Goal: Task Accomplishment & Management: Use online tool/utility

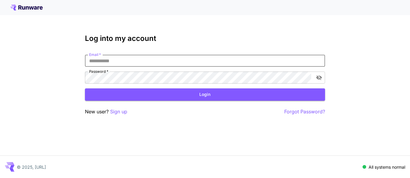
click at [181, 60] on input "Email   *" at bounding box center [205, 61] width 240 height 12
type input "**********"
click at [170, 92] on button "Login" at bounding box center [205, 94] width 240 height 12
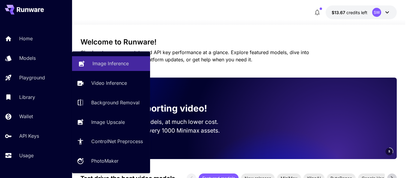
click at [106, 63] on p "Image Inference" at bounding box center [110, 63] width 36 height 7
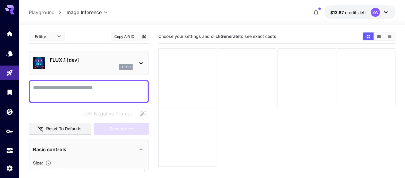
click at [80, 63] on p "FLUX.1 [dev]" at bounding box center [91, 59] width 83 height 7
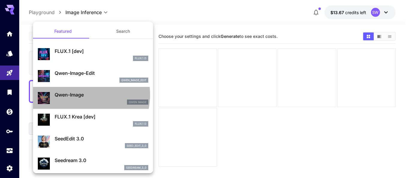
click at [74, 94] on p "Qwen-Image" at bounding box center [102, 94] width 94 height 7
type input "**"
type input "***"
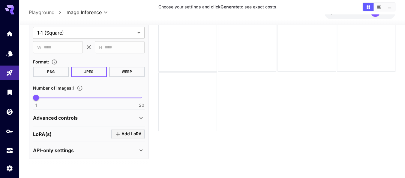
scroll to position [37, 0]
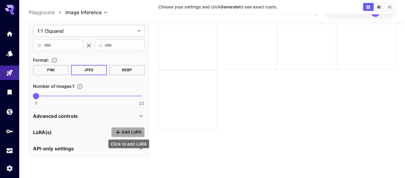
click at [120, 128] on icon "Click to add LoRA" at bounding box center [117, 131] width 7 height 7
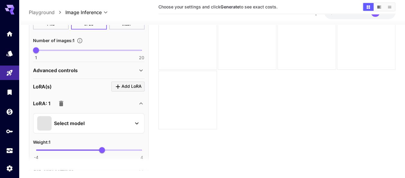
scroll to position [179, 0]
click at [83, 122] on p "Select model" at bounding box center [69, 122] width 31 height 7
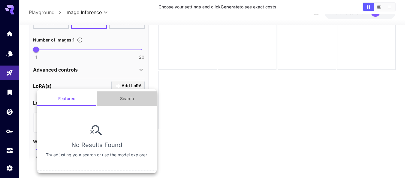
click at [123, 100] on button "Search" at bounding box center [127, 98] width 60 height 14
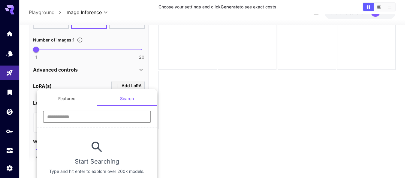
click at [90, 116] on input "text" at bounding box center [97, 117] width 108 height 12
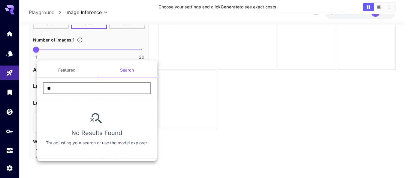
type input "**"
click at [12, 52] on div at bounding box center [205, 89] width 410 height 178
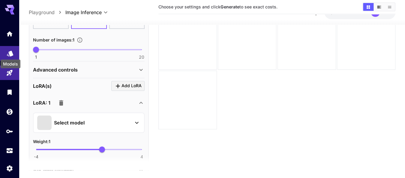
click at [10, 52] on icon "Models" at bounding box center [10, 52] width 6 height 6
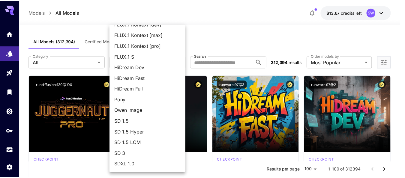
scroll to position [30, 0]
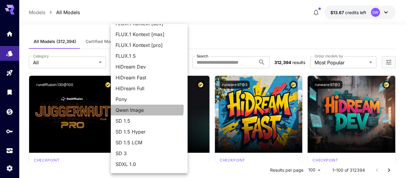
click at [139, 108] on span "Qwen Image" at bounding box center [149, 109] width 67 height 7
type input "**********"
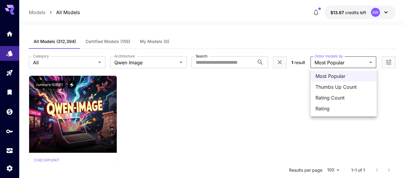
click at [334, 62] on body "**********" at bounding box center [205, 143] width 410 height 287
click at [330, 86] on span "Thumbs Up Count" at bounding box center [344, 86] width 56 height 7
type input "**********"
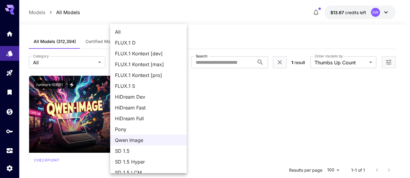
click at [182, 61] on body "**********" at bounding box center [205, 143] width 410 height 287
click at [133, 107] on span "HiDream Fast" at bounding box center [148, 107] width 67 height 7
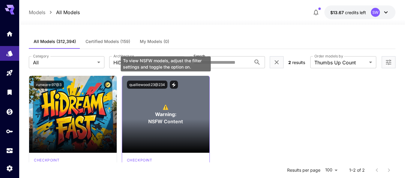
click at [167, 115] on span "Warning:" at bounding box center [165, 114] width 21 height 7
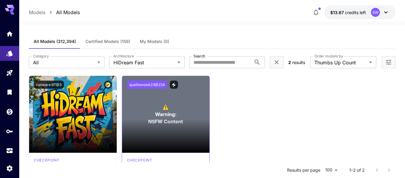
click at [148, 82] on button "qualliewood:23@234" at bounding box center [147, 84] width 41 height 8
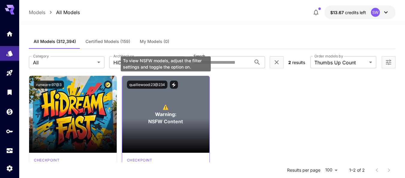
click at [165, 116] on span "Warning:" at bounding box center [165, 114] width 21 height 7
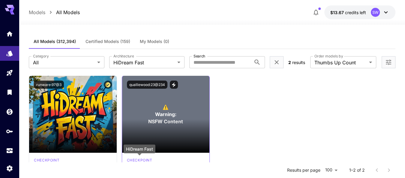
click at [141, 158] on p "checkpoint" at bounding box center [140, 159] width 26 height 5
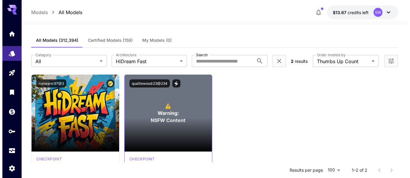
scroll to position [2, 0]
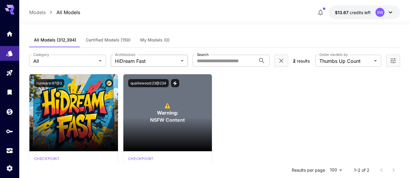
click at [134, 60] on body "**********" at bounding box center [205, 141] width 410 height 287
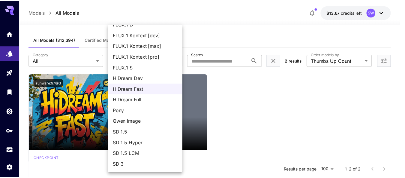
scroll to position [0, 0]
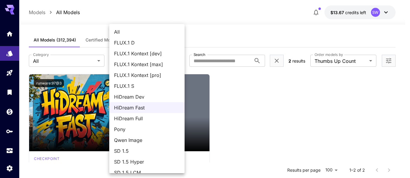
click at [136, 30] on span "All" at bounding box center [147, 31] width 66 height 7
type input "***"
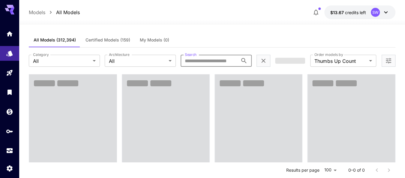
click at [202, 60] on input "Search" at bounding box center [209, 61] width 57 height 12
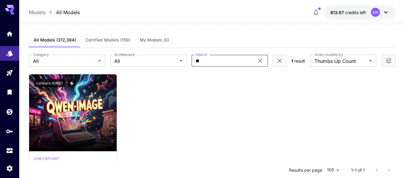
type input "*"
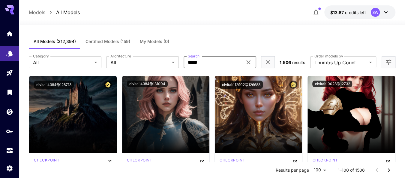
click at [189, 63] on input "*****" at bounding box center [213, 62] width 59 height 12
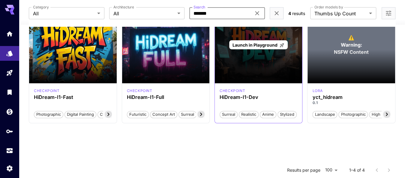
scroll to position [117, 0]
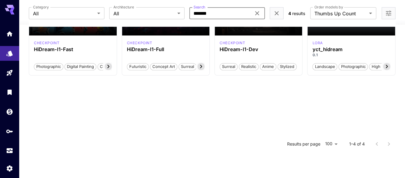
type input "*******"
click at [388, 145] on div at bounding box center [383, 144] width 24 height 12
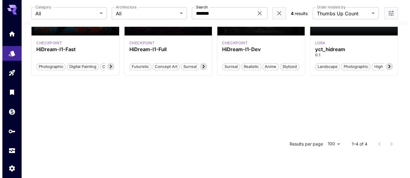
scroll to position [117, 0]
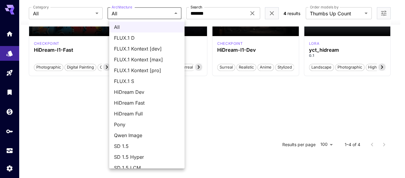
click at [178, 12] on body "**********" at bounding box center [202, 26] width 405 height 287
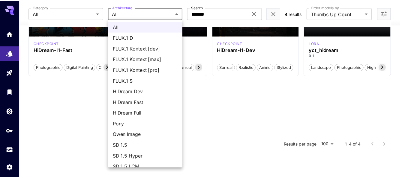
scroll to position [0, 0]
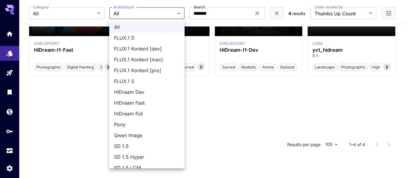
click at [125, 80] on span "FLUX.1 S" at bounding box center [147, 80] width 66 height 7
type input "******"
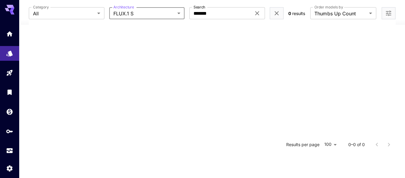
scroll to position [117, 0]
click at [256, 13] on icon at bounding box center [257, 13] width 7 height 7
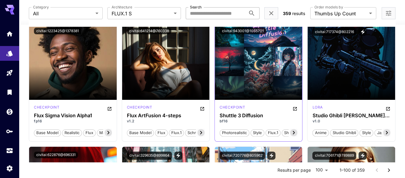
scroll to position [74, 0]
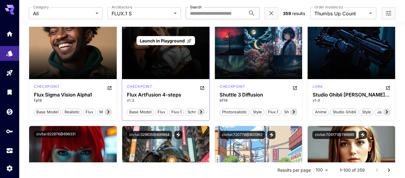
click at [151, 63] on div "Launch in Playground" at bounding box center [165, 40] width 87 height 77
click at [162, 39] on span "Launch in Playground" at bounding box center [162, 40] width 45 height 5
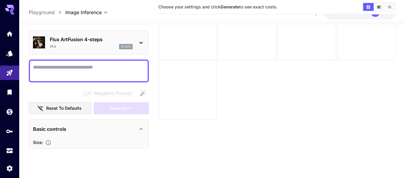
click at [86, 69] on textarea "Negative Prompt" at bounding box center [89, 71] width 112 height 14
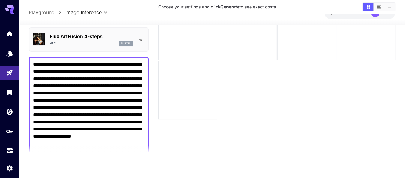
scroll to position [95, 0]
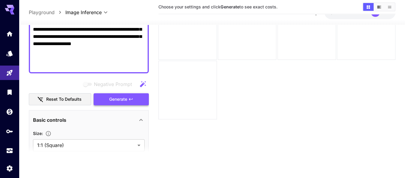
click at [111, 95] on span "Generate" at bounding box center [118, 99] width 18 height 8
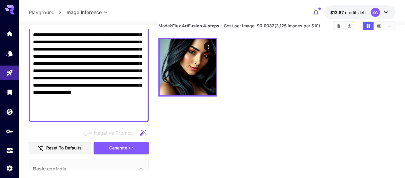
scroll to position [10, 0]
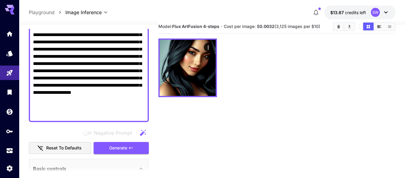
click at [103, 103] on textarea "**********" at bounding box center [89, 67] width 112 height 101
paste textarea "**********"
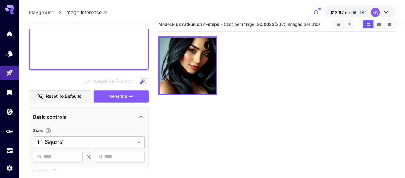
scroll to position [234, 0]
type textarea "**********"
click at [113, 94] on span "Generate" at bounding box center [118, 96] width 18 height 8
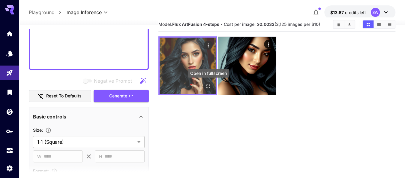
click at [208, 84] on icon "Open in fullscreen" at bounding box center [209, 86] width 4 height 4
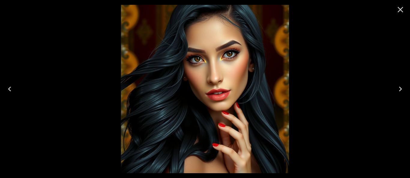
click at [86, 70] on div at bounding box center [205, 89] width 410 height 178
click at [395, 12] on button "Close" at bounding box center [400, 9] width 14 height 14
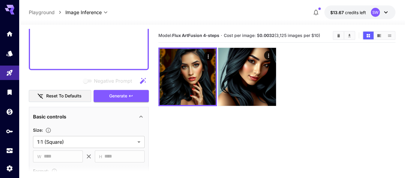
scroll to position [12, 0]
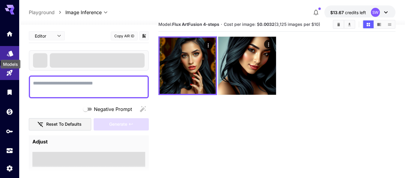
click at [8, 53] on icon "Models" at bounding box center [10, 51] width 7 height 7
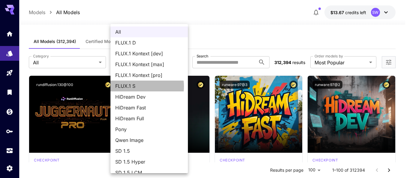
click at [145, 86] on span "FLUX.1 S" at bounding box center [149, 85] width 68 height 7
type input "******"
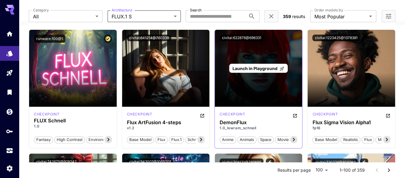
scroll to position [48, 0]
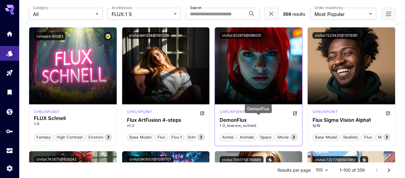
click at [247, 119] on h3 "DemonFlux" at bounding box center [259, 120] width 78 height 6
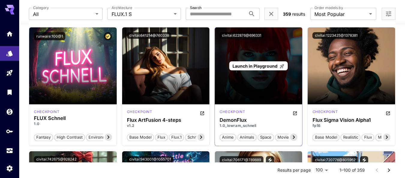
click at [253, 72] on div "Launch in Playground" at bounding box center [258, 65] width 87 height 77
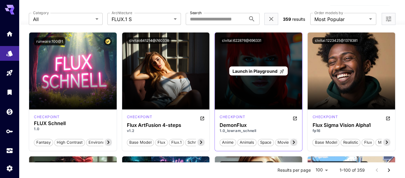
scroll to position [50, 0]
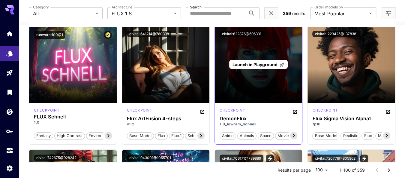
click at [261, 62] on span "Launch in Playground" at bounding box center [255, 64] width 45 height 5
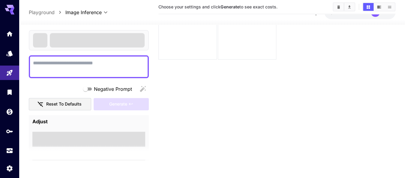
scroll to position [47, 0]
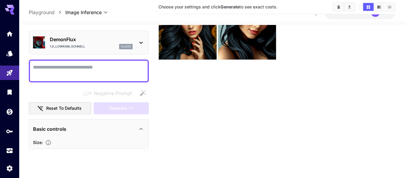
click at [97, 68] on textarea "Negative Prompt" at bounding box center [89, 71] width 112 height 14
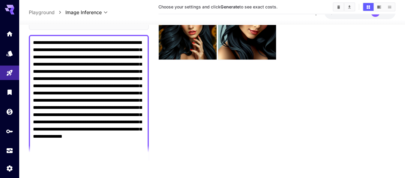
scroll to position [127, 0]
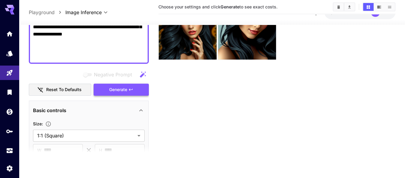
click at [109, 86] on span "Generate" at bounding box center [118, 90] width 18 height 8
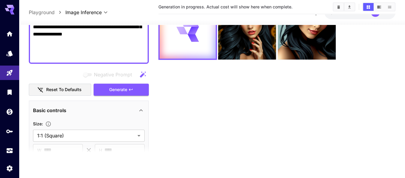
scroll to position [0, 0]
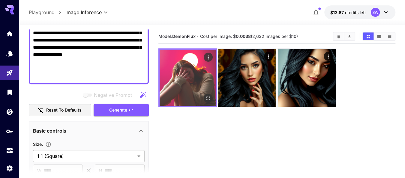
click at [194, 85] on img at bounding box center [188, 78] width 56 height 56
click at [207, 96] on icon "Open in fullscreen" at bounding box center [208, 98] width 6 height 6
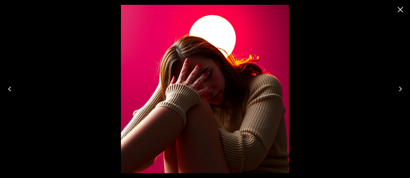
click at [207, 96] on img at bounding box center [205, 89] width 168 height 168
click at [174, 92] on img at bounding box center [205, 89] width 168 height 168
click at [183, 74] on img at bounding box center [205, 89] width 168 height 168
click at [400, 7] on icon "Close" at bounding box center [401, 10] width 10 height 10
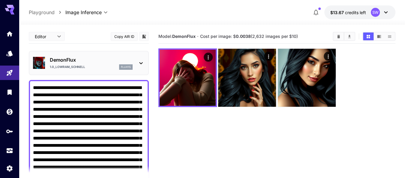
click at [32, 86] on div "**********" at bounding box center [89, 145] width 120 height 131
click at [33, 86] on textarea "**********" at bounding box center [89, 145] width 112 height 123
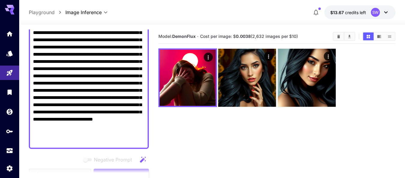
scroll to position [63, 0]
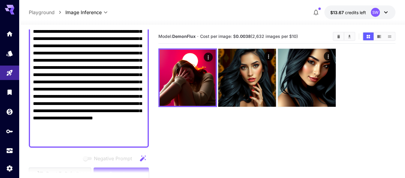
drag, startPoint x: 102, startPoint y: 115, endPoint x: 105, endPoint y: 102, distance: 13.3
click at [105, 102] on textarea "**********" at bounding box center [89, 82] width 112 height 123
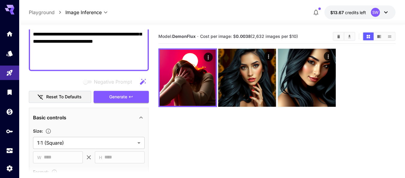
scroll to position [145, 0]
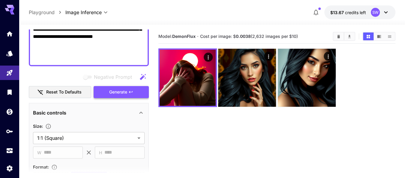
type textarea "**********"
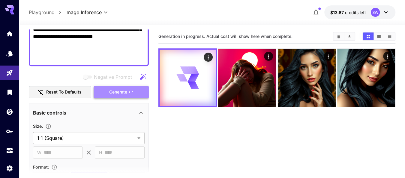
click at [112, 91] on span "Generate" at bounding box center [118, 92] width 18 height 8
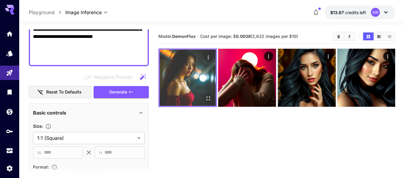
click at [181, 74] on img at bounding box center [188, 78] width 56 height 56
click at [210, 98] on icon "Open in fullscreen" at bounding box center [208, 98] width 6 height 6
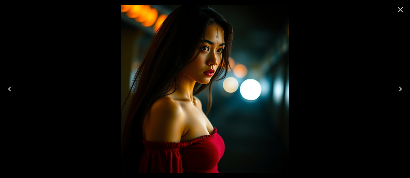
click at [400, 10] on icon "Close" at bounding box center [401, 10] width 6 height 6
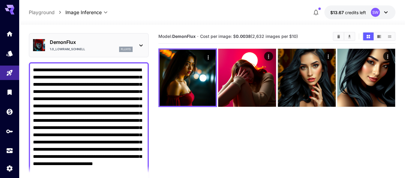
scroll to position [0, 0]
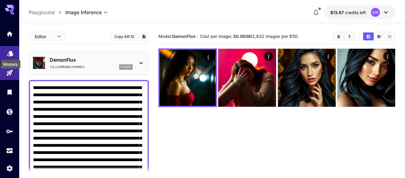
click at [10, 52] on icon "Models" at bounding box center [10, 52] width 6 height 6
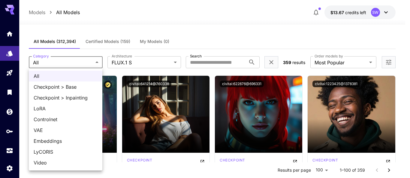
click at [76, 86] on span "Checkpoint > Base" at bounding box center [66, 86] width 64 height 7
type input "**********"
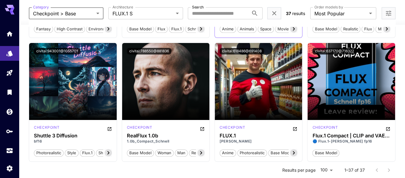
scroll to position [157, 0]
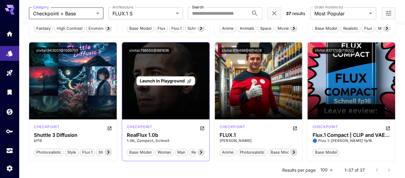
click at [154, 80] on span "Launch in Playground" at bounding box center [162, 80] width 45 height 5
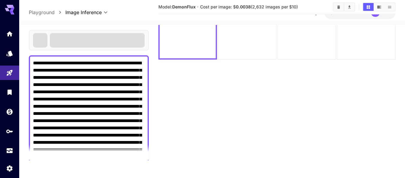
scroll to position [47, 0]
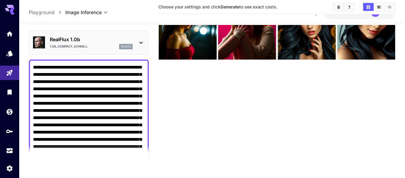
drag, startPoint x: 71, startPoint y: 65, endPoint x: 29, endPoint y: 63, distance: 41.2
click at [29, 63] on div "**********" at bounding box center [89, 124] width 120 height 131
paste textarea "**********"
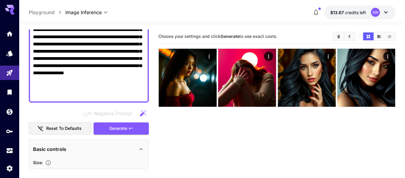
scroll to position [140, 0]
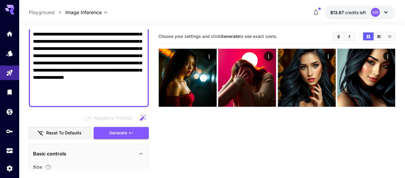
click at [102, 65] on textarea "Negative Prompt" at bounding box center [89, 23] width 112 height 159
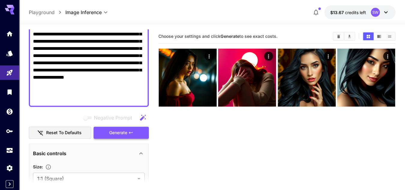
type textarea "**********"
click at [119, 131] on span "Generate" at bounding box center [118, 133] width 18 height 8
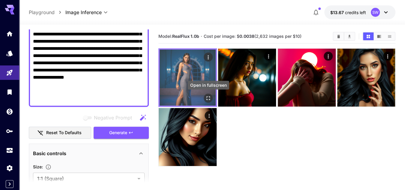
click at [209, 97] on icon "Open in fullscreen" at bounding box center [208, 98] width 6 height 6
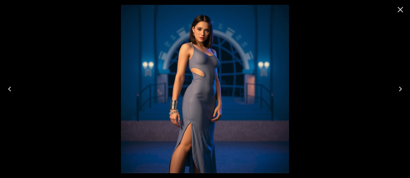
click at [401, 10] on icon "Close" at bounding box center [401, 10] width 10 height 10
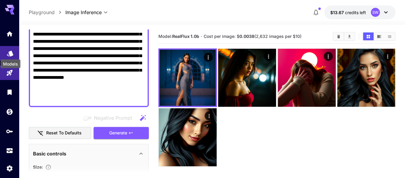
click at [7, 54] on icon "Models" at bounding box center [10, 51] width 7 height 7
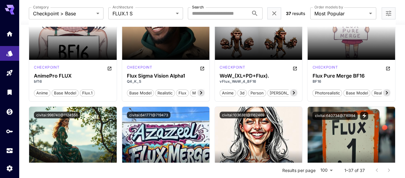
scroll to position [546, 0]
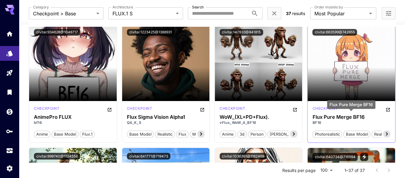
click at [320, 115] on h3 "Flux Pure Merge BF16" at bounding box center [352, 117] width 78 height 6
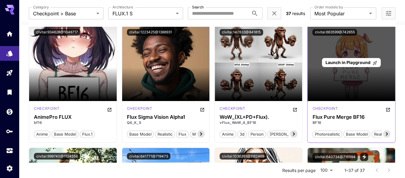
click at [347, 60] on span "Launch in Playground" at bounding box center [348, 62] width 45 height 5
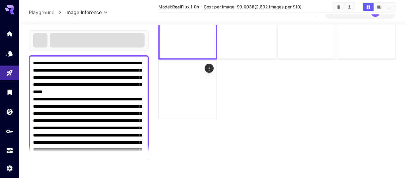
scroll to position [47, 0]
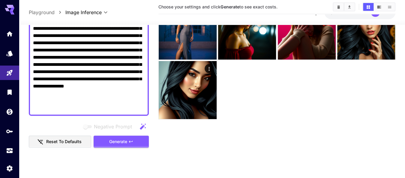
scroll to position [115, 0]
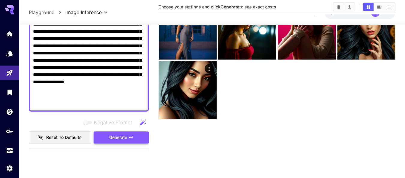
click at [122, 134] on span "Generate" at bounding box center [118, 138] width 18 height 8
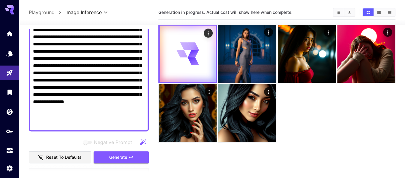
scroll to position [0, 0]
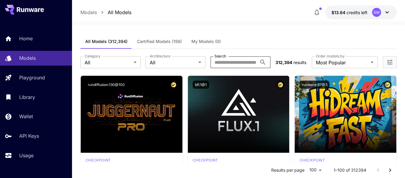
click at [237, 63] on input "Search" at bounding box center [234, 62] width 47 height 12
type input "****"
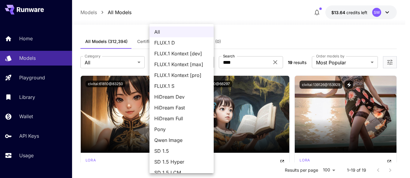
drag, startPoint x: 193, startPoint y: 54, endPoint x: 183, endPoint y: 44, distance: 13.8
click at [183, 44] on ul "All FLUX.1 D FLUX.1 Kontext [dev] FLUX.1 Kontext [max] FLUX.1 Kontext [pro] FLU…" at bounding box center [182, 140] width 64 height 232
click at [178, 43] on span "FLUX.1 D" at bounding box center [181, 42] width 55 height 7
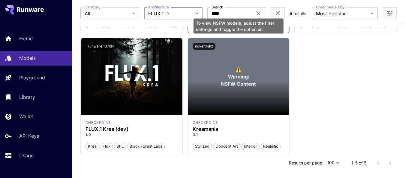
scroll to position [164, 0]
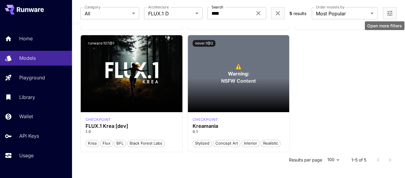
click at [390, 14] on icon "Open more filters" at bounding box center [389, 13] width 7 height 7
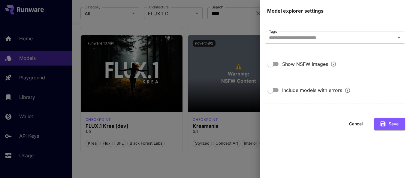
click at [315, 89] on div "Include models with errors" at bounding box center [316, 89] width 68 height 7
click at [297, 92] on div "Include models with errors" at bounding box center [316, 89] width 68 height 7
click at [290, 64] on div "Show NSFW images" at bounding box center [309, 63] width 54 height 7
click at [391, 125] on button "Save" at bounding box center [389, 124] width 31 height 12
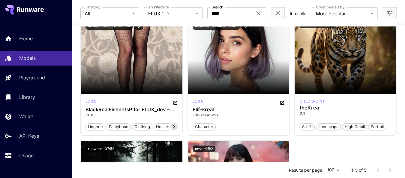
scroll to position [0, 0]
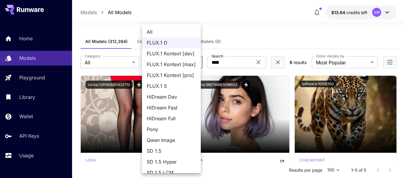
click at [198, 62] on body "**********" at bounding box center [205, 175] width 410 height 350
click at [173, 83] on span "FLUX.1 S" at bounding box center [171, 85] width 49 height 7
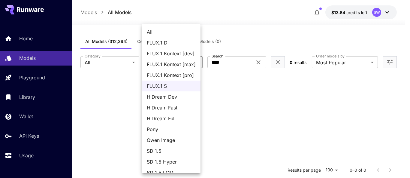
click at [197, 62] on body "**********" at bounding box center [205, 143] width 410 height 287
click at [185, 41] on span "FLUX.1 D" at bounding box center [171, 42] width 49 height 7
type input "******"
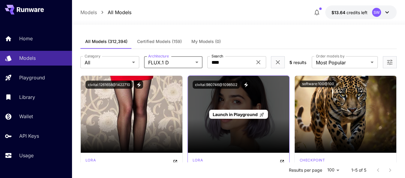
click at [244, 112] on span "Launch in Playground" at bounding box center [235, 114] width 45 height 5
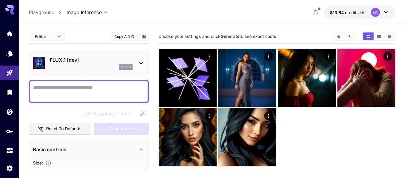
click at [100, 88] on textarea "Negative Prompt" at bounding box center [89, 91] width 112 height 14
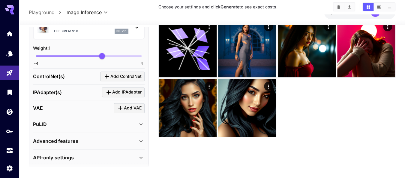
scroll to position [47, 0]
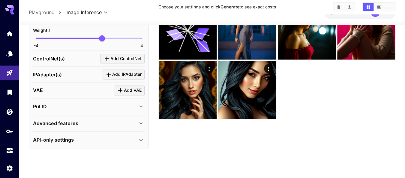
drag, startPoint x: 128, startPoint y: 56, endPoint x: 131, endPoint y: 183, distance: 127.4
click at [131, 177] on html "**********" at bounding box center [202, 65] width 405 height 225
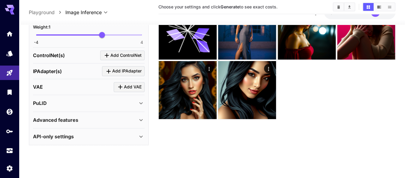
scroll to position [83, 0]
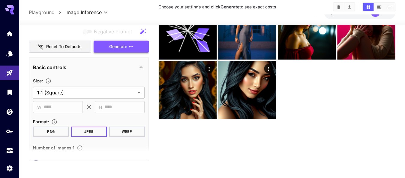
click at [121, 44] on span "Generate" at bounding box center [118, 47] width 18 height 8
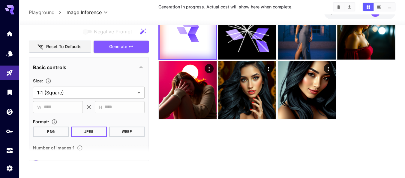
scroll to position [0, 0]
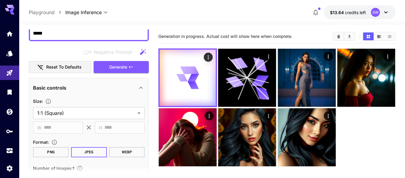
click at [202, 141] on img at bounding box center [188, 137] width 58 height 58
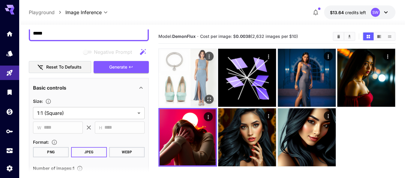
click at [206, 75] on img at bounding box center [188, 78] width 58 height 58
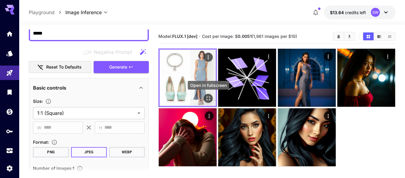
click at [208, 99] on icon "Open in fullscreen" at bounding box center [208, 98] width 6 height 6
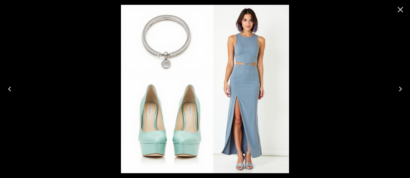
click at [399, 9] on icon "Close" at bounding box center [401, 10] width 10 height 10
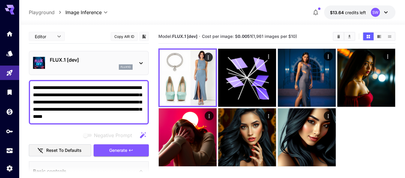
drag, startPoint x: 104, startPoint y: 86, endPoint x: 28, endPoint y: 81, distance: 76.7
click at [28, 81] on section "**********" at bounding box center [212, 125] width 386 height 201
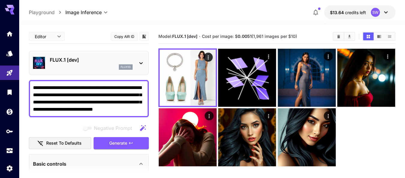
drag, startPoint x: 82, startPoint y: 85, endPoint x: 65, endPoint y: 100, distance: 23.0
click at [65, 100] on textarea "**********" at bounding box center [89, 98] width 112 height 29
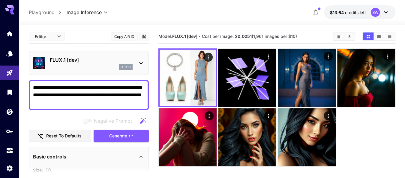
drag, startPoint x: 63, startPoint y: 102, endPoint x: 28, endPoint y: 105, distance: 35.2
click at [28, 105] on section "**********" at bounding box center [212, 125] width 386 height 201
click at [40, 100] on textarea "**********" at bounding box center [89, 95] width 112 height 22
click at [81, 86] on textarea "**********" at bounding box center [89, 95] width 112 height 22
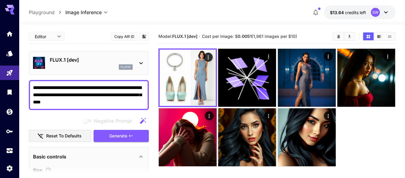
click at [108, 87] on textarea "**********" at bounding box center [89, 95] width 112 height 22
click at [119, 131] on button "Generate" at bounding box center [121, 136] width 55 height 12
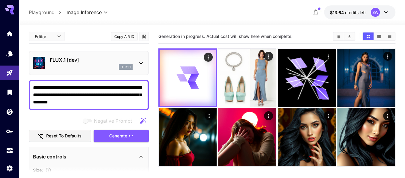
scroll to position [45, 0]
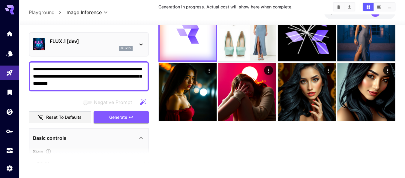
drag, startPoint x: 154, startPoint y: 153, endPoint x: 156, endPoint y: 162, distance: 9.8
click at [156, 162] on main "**********" at bounding box center [212, 75] width 367 height 183
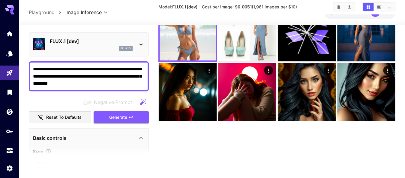
scroll to position [0, 0]
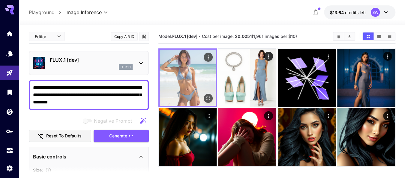
click at [178, 76] on img at bounding box center [188, 78] width 56 height 56
click at [207, 97] on icon "Open in fullscreen" at bounding box center [209, 98] width 4 height 4
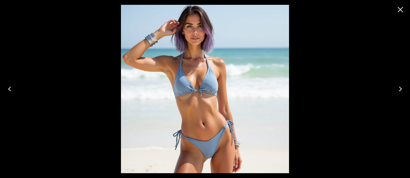
click at [310, 105] on div at bounding box center [205, 89] width 410 height 178
click at [401, 9] on icon "Close" at bounding box center [401, 10] width 6 height 6
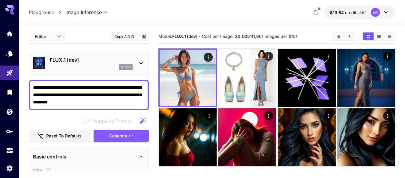
click at [141, 100] on textarea "**********" at bounding box center [89, 95] width 112 height 22
type textarea "**********"
click at [114, 134] on span "Generate" at bounding box center [118, 136] width 18 height 8
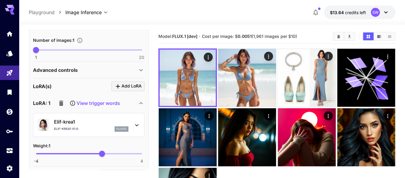
scroll to position [196, 0]
click at [137, 124] on icon at bounding box center [136, 125] width 3 height 2
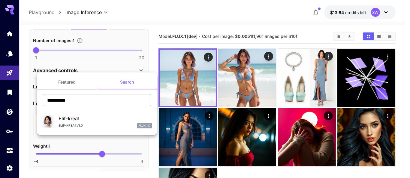
drag, startPoint x: 102, startPoint y: 150, endPoint x: 62, endPoint y: 151, distance: 39.6
click at [62, 151] on div at bounding box center [205, 89] width 410 height 178
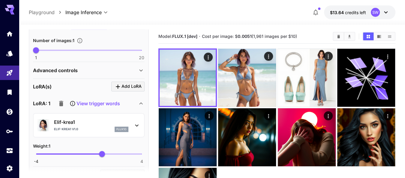
type input "*****"
click at [62, 151] on span "-4 4 -2.02" at bounding box center [89, 153] width 106 height 9
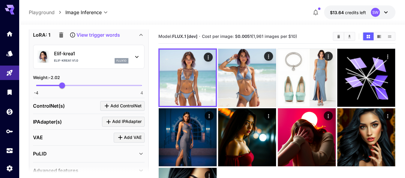
scroll to position [269, 0]
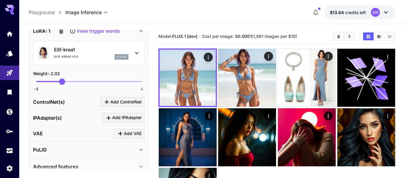
click at [138, 164] on icon at bounding box center [141, 166] width 7 height 7
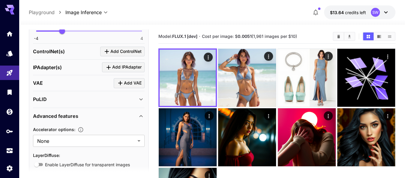
scroll to position [320, 0]
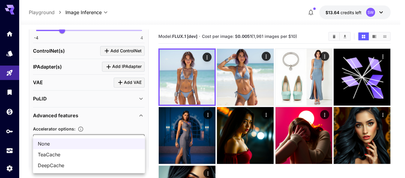
click at [138, 136] on body "**********" at bounding box center [202, 120] width 405 height 241
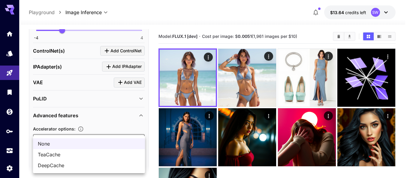
click at [138, 136] on ul "None TeaCache DeepCache" at bounding box center [89, 154] width 112 height 37
click at [116, 119] on div at bounding box center [205, 89] width 410 height 178
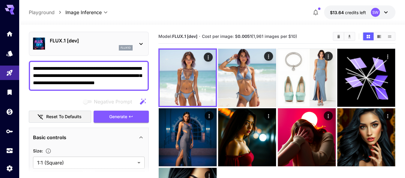
scroll to position [19, 0]
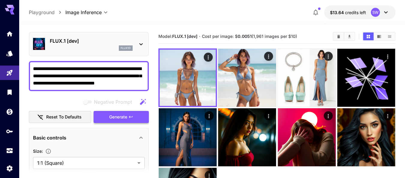
click at [128, 116] on button "Generate" at bounding box center [121, 117] width 55 height 12
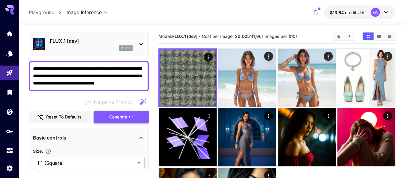
click at [128, 116] on button "Generate" at bounding box center [121, 117] width 55 height 12
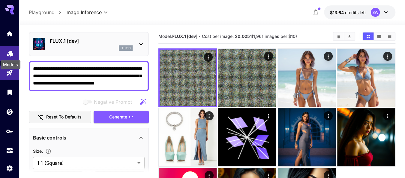
click at [9, 52] on icon "Models" at bounding box center [10, 51] width 7 height 7
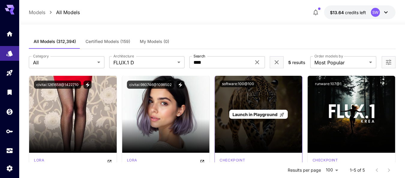
click at [252, 112] on span "Launch in Playground" at bounding box center [255, 114] width 45 height 5
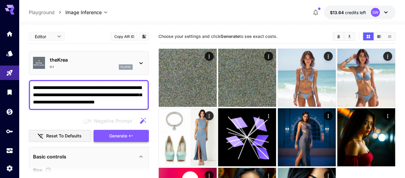
click at [122, 134] on span "Generate" at bounding box center [118, 136] width 18 height 8
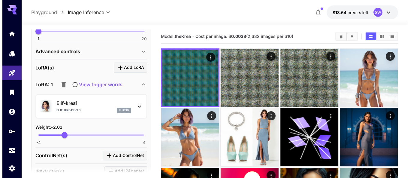
scroll to position [216, 0]
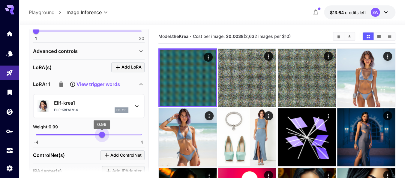
type input "****"
drag, startPoint x: 62, startPoint y: 131, endPoint x: 103, endPoint y: 132, distance: 40.2
click at [103, 132] on span "1.04" at bounding box center [103, 135] width 6 height 6
click at [138, 99] on div "Elif-krea1 Elif-krea1 v1.0 flux1d" at bounding box center [88, 106] width 103 height 18
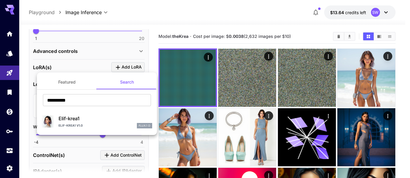
click at [64, 82] on button "Featured" at bounding box center [67, 82] width 60 height 14
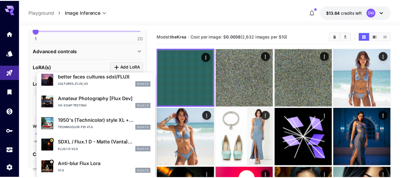
scroll to position [0, 0]
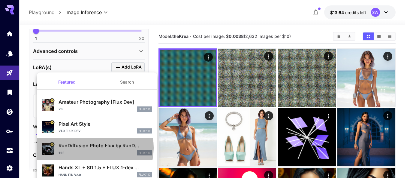
click at [89, 147] on p "RunDiffusion Photo Flux by RunD..." at bounding box center [106, 145] width 94 height 7
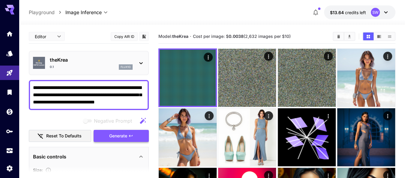
click at [123, 134] on span "Generate" at bounding box center [118, 136] width 18 height 8
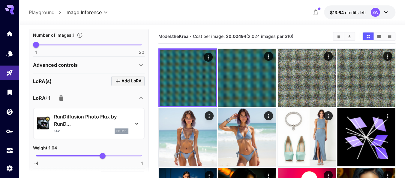
scroll to position [206, 0]
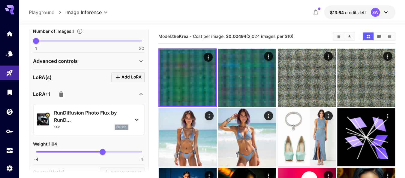
click at [139, 118] on icon at bounding box center [136, 119] width 7 height 7
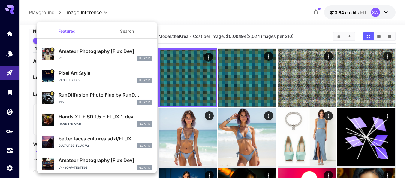
click at [20, 100] on div at bounding box center [205, 89] width 410 height 178
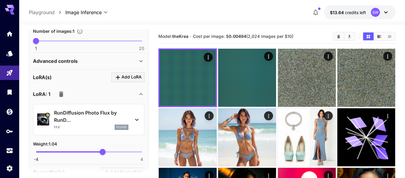
click at [25, 101] on section "**********" at bounding box center [212, 164] width 386 height 279
click at [58, 93] on icon "button" at bounding box center [61, 93] width 7 height 7
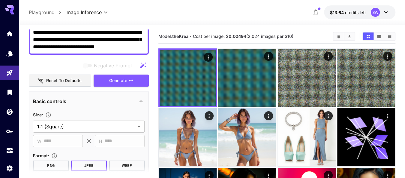
scroll to position [55, 0]
click at [119, 79] on span "Generate" at bounding box center [118, 81] width 18 height 8
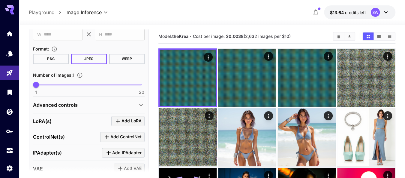
scroll to position [171, 0]
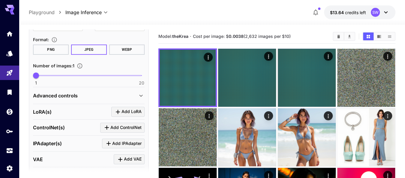
click at [141, 95] on icon at bounding box center [141, 96] width 3 height 2
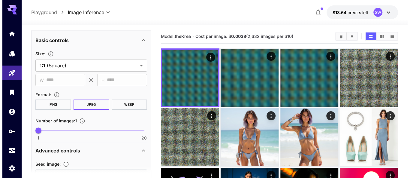
scroll to position [0, 0]
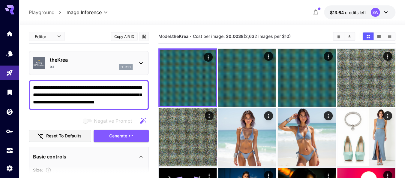
click at [97, 62] on p "theKrea" at bounding box center [91, 59] width 83 height 7
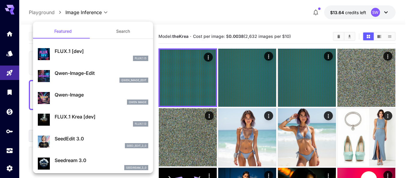
click at [9, 51] on div at bounding box center [205, 89] width 410 height 178
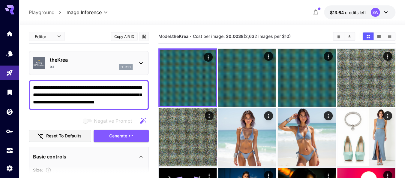
click at [113, 65] on div "0.1 flux1d" at bounding box center [91, 66] width 83 height 5
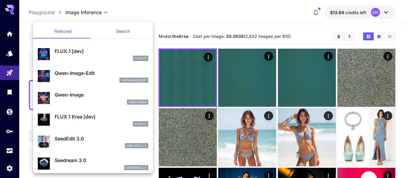
click at [85, 51] on p "FLUX.1 [dev]" at bounding box center [102, 50] width 94 height 7
type input "**"
type input "***"
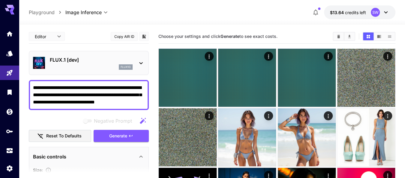
click at [86, 62] on p "FLUX.1 [dev]" at bounding box center [91, 59] width 83 height 7
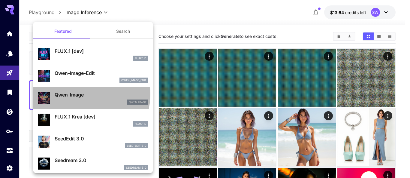
click at [79, 94] on p "Qwen-Image" at bounding box center [102, 94] width 94 height 7
type input "**"
type input "***"
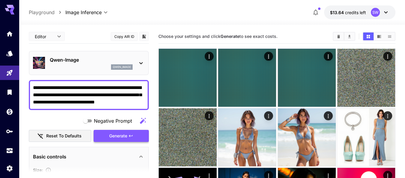
click at [122, 134] on span "Generate" at bounding box center [118, 136] width 18 height 8
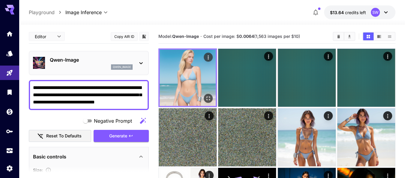
click at [196, 72] on img at bounding box center [188, 78] width 56 height 56
click at [209, 100] on icon "Open in fullscreen" at bounding box center [208, 98] width 6 height 6
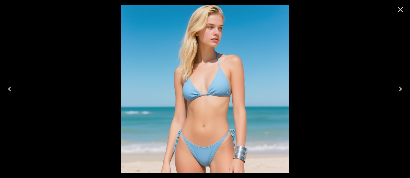
click at [270, 100] on img at bounding box center [205, 89] width 168 height 168
click at [401, 10] on icon "Close" at bounding box center [401, 10] width 6 height 6
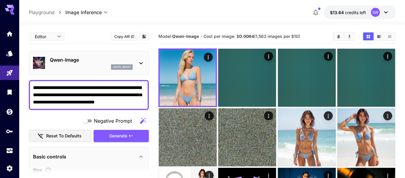
click at [106, 86] on textarea "**********" at bounding box center [89, 95] width 112 height 22
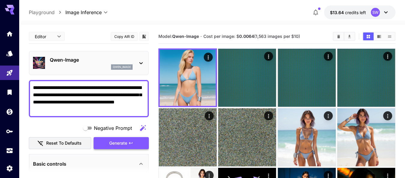
click at [129, 141] on icon "button" at bounding box center [131, 143] width 5 height 5
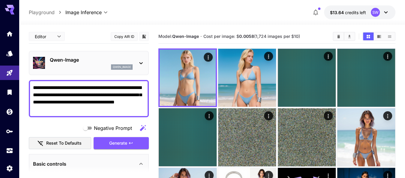
click at [141, 59] on icon at bounding box center [141, 62] width 7 height 7
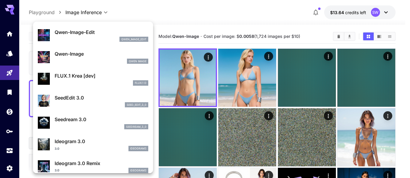
scroll to position [41, 0]
click at [71, 121] on p "Seedream 3.0" at bounding box center [102, 118] width 94 height 7
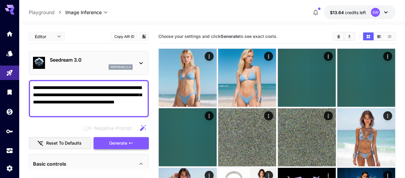
click at [115, 143] on span "Generate" at bounding box center [118, 143] width 18 height 8
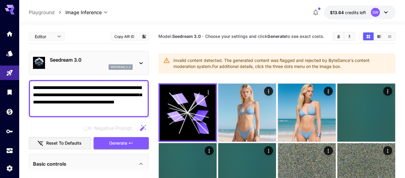
drag, startPoint x: 108, startPoint y: 85, endPoint x: 130, endPoint y: 89, distance: 23.1
click at [130, 89] on textarea "**********" at bounding box center [89, 98] width 112 height 29
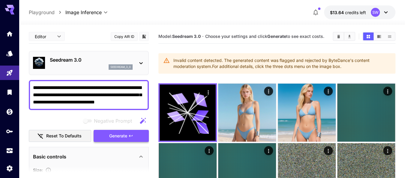
click at [127, 133] on span "Generate" at bounding box center [118, 136] width 18 height 8
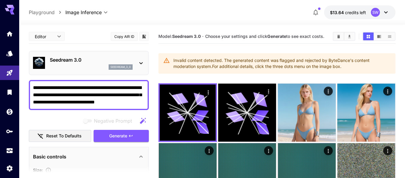
click at [89, 83] on div "**********" at bounding box center [89, 95] width 120 height 30
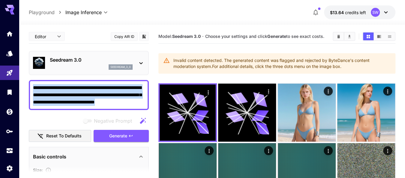
click at [89, 83] on div "**********" at bounding box center [89, 95] width 120 height 30
click at [88, 84] on textarea "**********" at bounding box center [89, 95] width 112 height 22
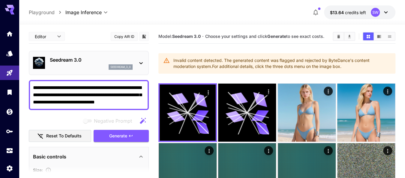
click at [88, 84] on textarea "**********" at bounding box center [89, 95] width 112 height 22
type textarea "**********"
click at [124, 135] on span "Generate" at bounding box center [118, 136] width 18 height 8
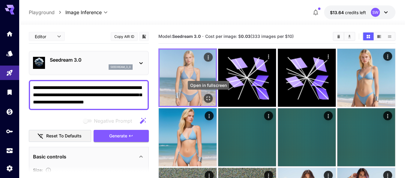
click at [210, 98] on icon "Open in fullscreen" at bounding box center [208, 98] width 6 height 6
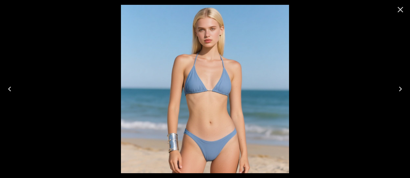
click at [210, 98] on img at bounding box center [205, 89] width 168 height 168
click at [401, 8] on icon "Close" at bounding box center [401, 10] width 10 height 10
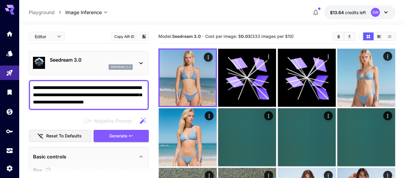
click at [143, 64] on icon at bounding box center [141, 62] width 7 height 7
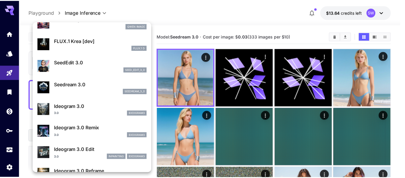
scroll to position [76, 0]
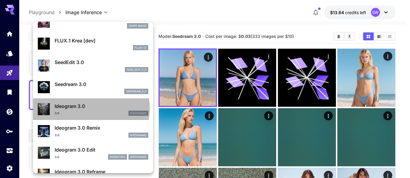
click at [88, 108] on p "Ideogram 3.0" at bounding box center [102, 105] width 94 height 7
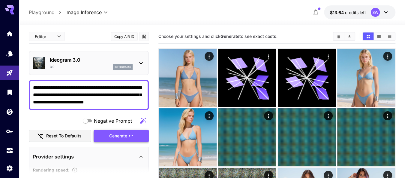
click at [113, 131] on button "Generate" at bounding box center [121, 136] width 55 height 12
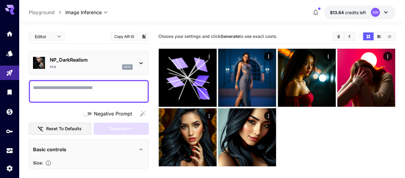
click at [101, 89] on textarea "Negative Prompt" at bounding box center [89, 91] width 112 height 14
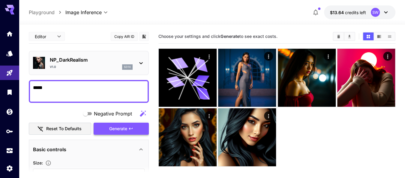
click at [116, 128] on span "Generate" at bounding box center [118, 129] width 18 height 8
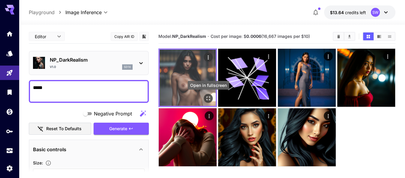
click at [208, 98] on icon "Open in fullscreen" at bounding box center [208, 98] width 6 height 6
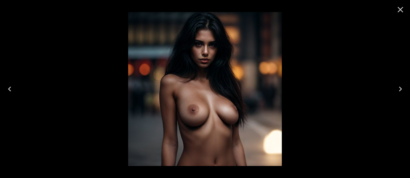
click at [399, 9] on icon "Close" at bounding box center [401, 10] width 10 height 10
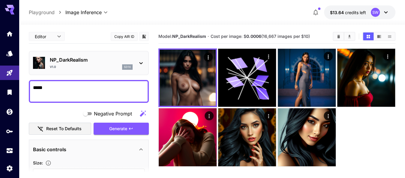
click at [74, 86] on textarea "*****" at bounding box center [89, 91] width 112 height 14
paste textarea "**********"
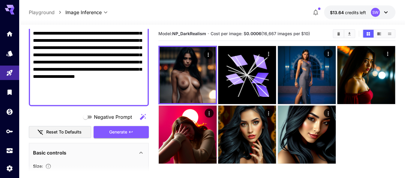
scroll to position [106, 0]
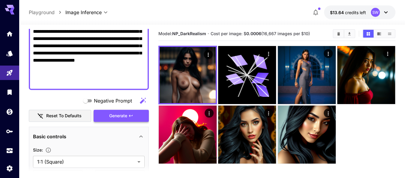
click at [120, 114] on span "Generate" at bounding box center [118, 116] width 18 height 8
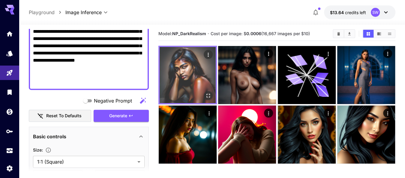
click at [183, 70] on img at bounding box center [188, 75] width 56 height 56
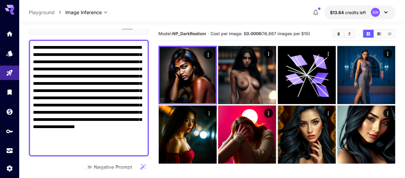
scroll to position [0, 0]
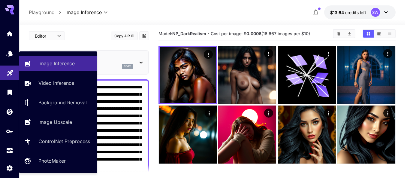
drag, startPoint x: 84, startPoint y: 77, endPoint x: 13, endPoint y: 76, distance: 71.8
click at [13, 76] on div "**********" at bounding box center [202, 109] width 405 height 225
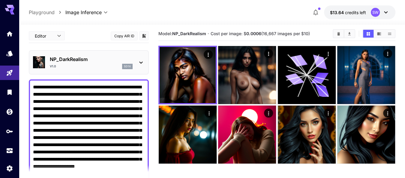
click at [119, 126] on textarea "**********" at bounding box center [89, 137] width 112 height 108
paste textarea "**********"
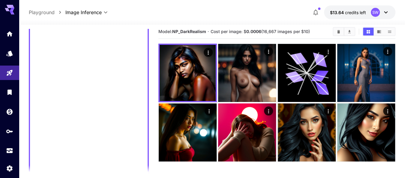
scroll to position [2134, 0]
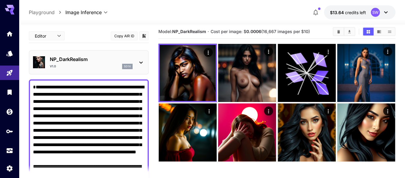
scroll to position [0, 0]
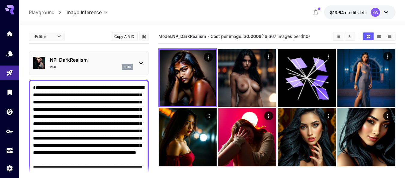
drag, startPoint x: 84, startPoint y: 57, endPoint x: 0, endPoint y: -12, distance: 108.2
click at [0, 0] on html "**********" at bounding box center [202, 112] width 405 height 225
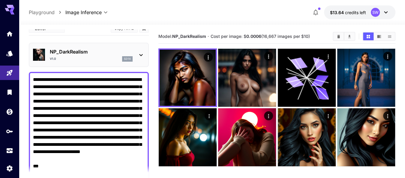
scroll to position [82, 0]
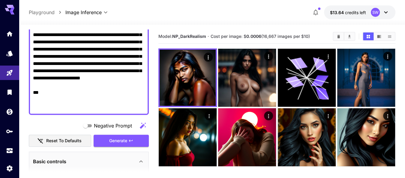
drag, startPoint x: 68, startPoint y: 98, endPoint x: 75, endPoint y: 137, distance: 40.0
click at [75, 137] on div "**********" at bounding box center [89, 170] width 120 height 445
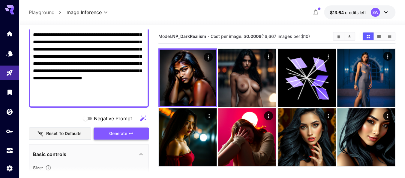
click at [115, 131] on span "Generate" at bounding box center [118, 134] width 18 height 8
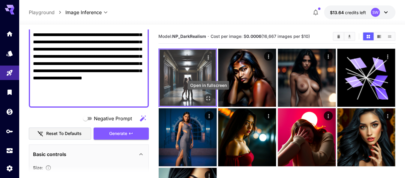
click at [210, 98] on icon "Open in fullscreen" at bounding box center [208, 98] width 6 height 6
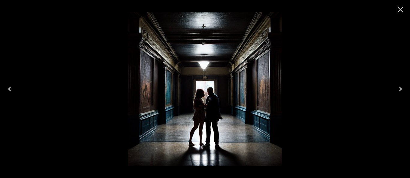
click at [206, 94] on img at bounding box center [205, 89] width 154 height 154
click at [401, 10] on icon "Close" at bounding box center [401, 10] width 10 height 10
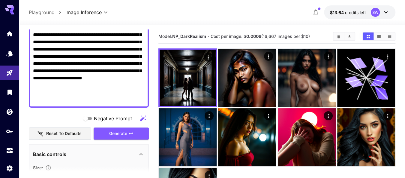
click at [116, 63] on textarea "**********" at bounding box center [89, 52] width 112 height 101
paste textarea "**********"
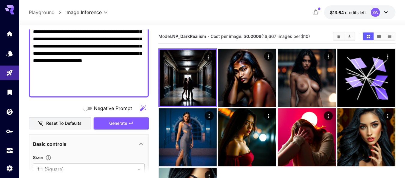
scroll to position [163, 0]
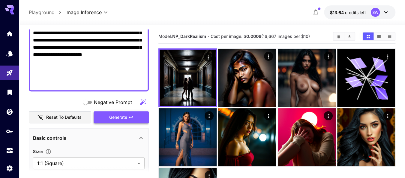
type textarea "**********"
click at [122, 118] on span "Generate" at bounding box center [118, 118] width 18 height 8
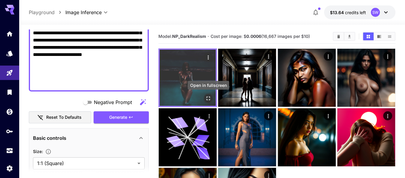
click at [208, 97] on icon "Open in fullscreen" at bounding box center [208, 98] width 6 height 6
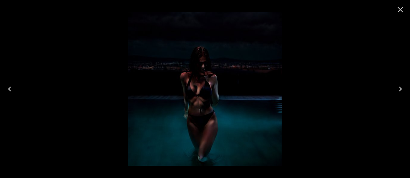
click at [208, 97] on img at bounding box center [205, 89] width 154 height 154
click at [401, 9] on icon "Close" at bounding box center [401, 10] width 6 height 6
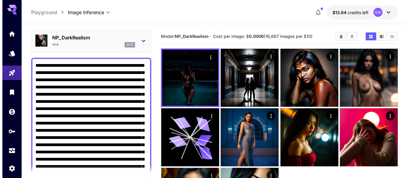
scroll to position [0, 0]
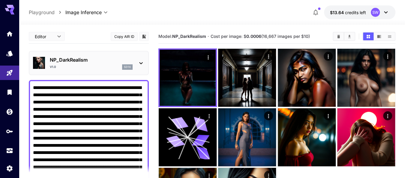
click at [142, 62] on icon at bounding box center [141, 62] width 7 height 7
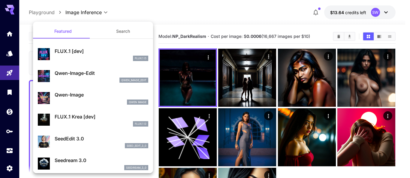
click at [117, 34] on button "Search" at bounding box center [123, 31] width 60 height 14
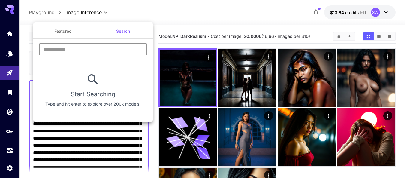
click at [104, 48] on input "text" at bounding box center [93, 49] width 108 height 12
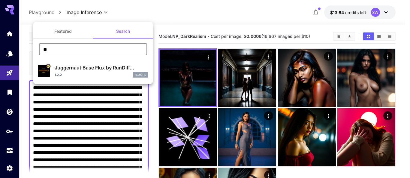
type input "*"
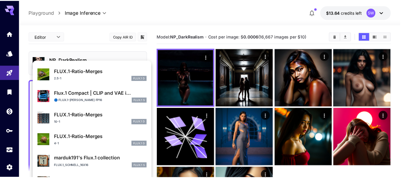
scroll to position [546, 0]
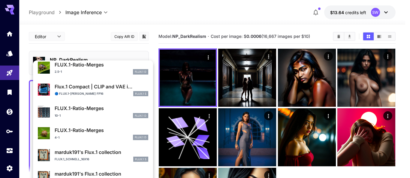
type input "******"
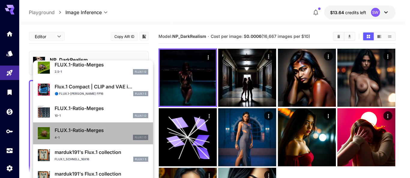
click at [103, 123] on li "FLUX.1-Ratio-Merges 4-1 FLUX.1 D" at bounding box center [93, 133] width 120 height 22
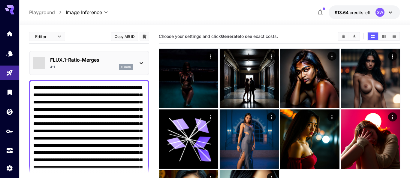
type input "**********"
type input "****"
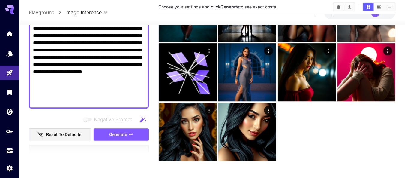
scroll to position [127, 0]
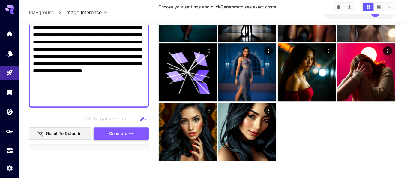
click at [114, 132] on span "Generate" at bounding box center [118, 134] width 18 height 8
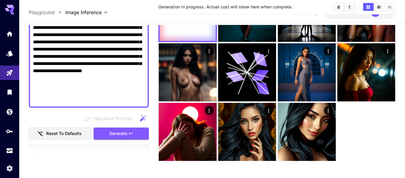
scroll to position [3, 0]
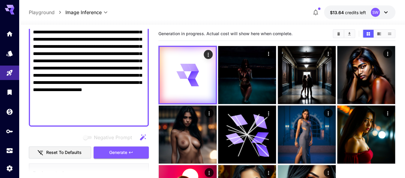
click at [147, 96] on div at bounding box center [89, 39] width 120 height 174
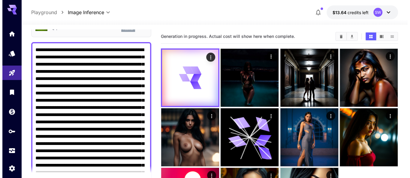
scroll to position [0, 0]
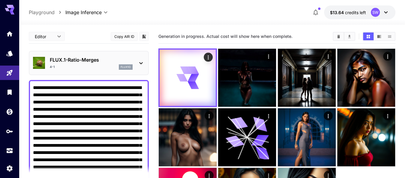
click at [142, 62] on icon at bounding box center [141, 63] width 3 height 2
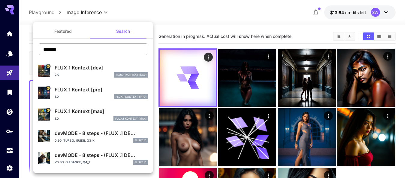
click at [82, 50] on input "******" at bounding box center [93, 49] width 108 height 12
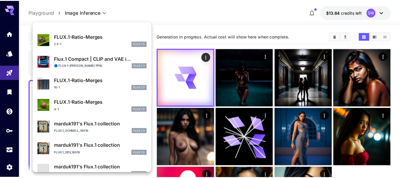
scroll to position [546, 0]
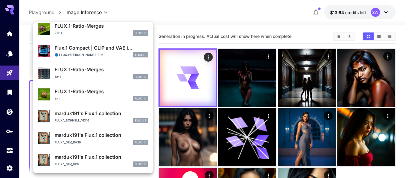
type input "******"
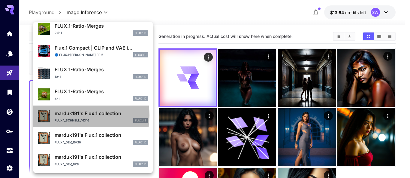
click at [72, 115] on p "marduk191's Flux.1 collection" at bounding box center [102, 113] width 94 height 7
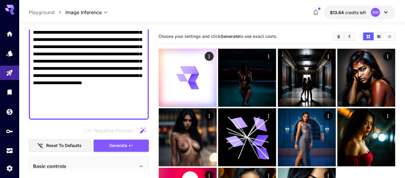
scroll to position [163, 0]
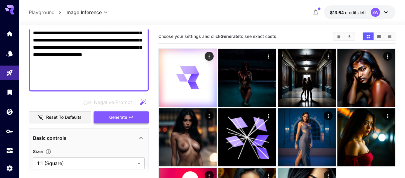
click at [118, 117] on span "Generate" at bounding box center [118, 118] width 18 height 8
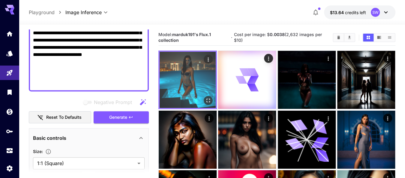
click at [208, 100] on icon "Open in fullscreen" at bounding box center [208, 100] width 6 height 6
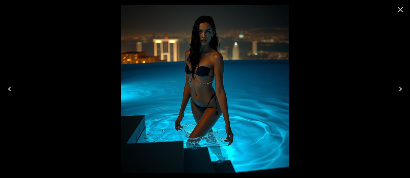
click at [400, 9] on icon "Close" at bounding box center [401, 10] width 10 height 10
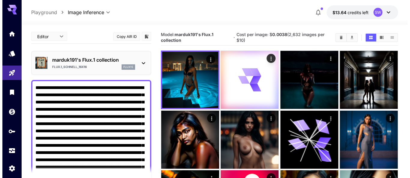
scroll to position [4, 0]
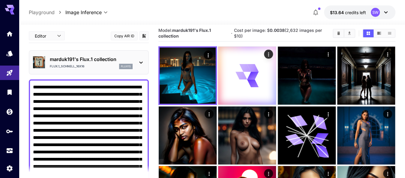
click at [114, 59] on p "marduk191's Flux.1 collection" at bounding box center [91, 59] width 83 height 7
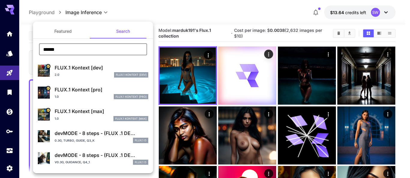
click at [89, 50] on input "******" at bounding box center [93, 49] width 108 height 12
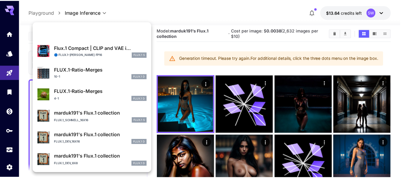
scroll to position [546, 0]
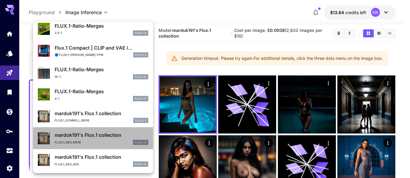
click at [99, 137] on p "marduk191's Flux.1 collection" at bounding box center [102, 134] width 94 height 7
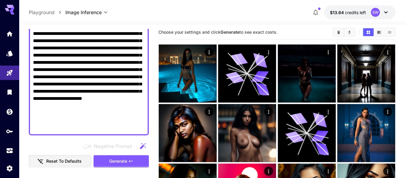
scroll to position [119, 0]
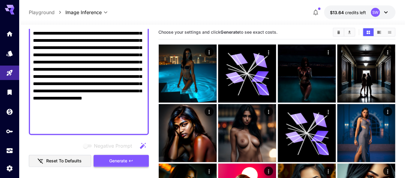
click at [119, 159] on span "Generate" at bounding box center [118, 161] width 18 height 8
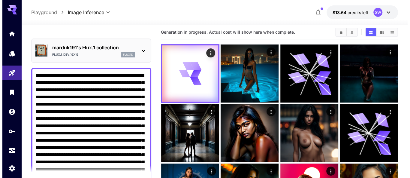
scroll to position [0, 0]
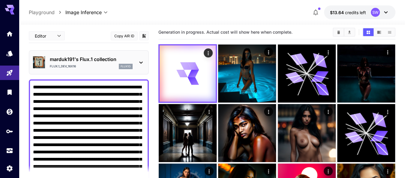
click at [111, 61] on p "marduk191's Flux.1 collection" at bounding box center [91, 59] width 83 height 7
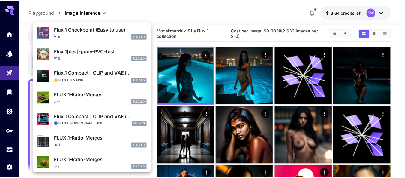
scroll to position [477, 0]
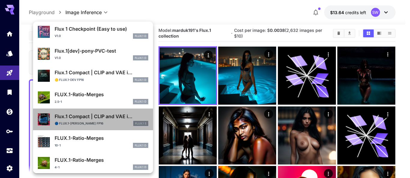
click at [101, 118] on p "Flux.1 Compact | CLIP and VAE i..." at bounding box center [102, 116] width 94 height 7
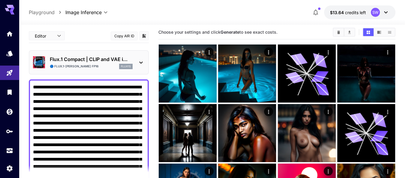
click at [101, 118] on textarea "Negative Prompt" at bounding box center [89, 166] width 112 height 166
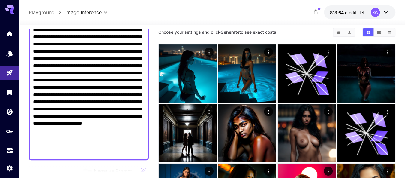
scroll to position [158, 0]
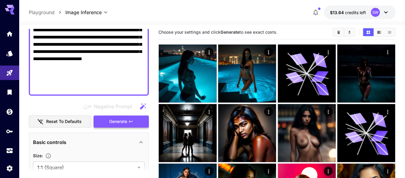
click at [116, 119] on span "Generate" at bounding box center [118, 122] width 18 height 8
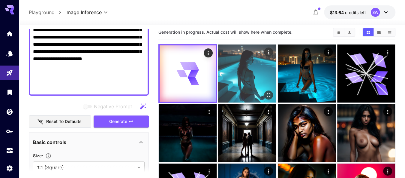
click at [259, 66] on img at bounding box center [247, 73] width 58 height 58
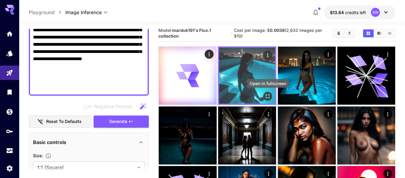
click at [267, 97] on icon "Open in fullscreen" at bounding box center [268, 97] width 4 height 4
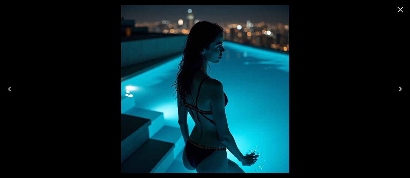
click at [399, 13] on icon "Close" at bounding box center [401, 10] width 10 height 10
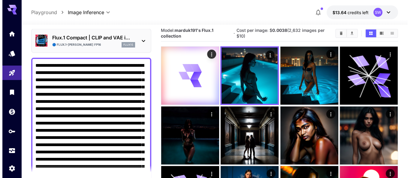
scroll to position [0, 0]
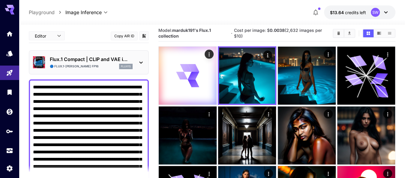
click at [141, 60] on icon at bounding box center [141, 62] width 7 height 7
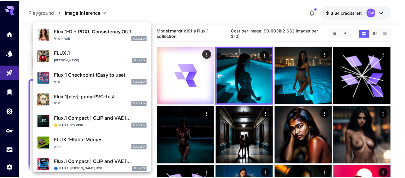
scroll to position [543, 0]
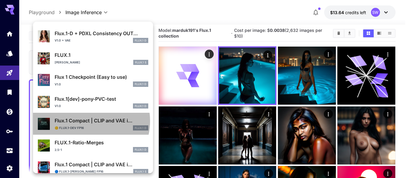
click at [87, 120] on p "Flux.1 Compact | CLIP and VAE i..." at bounding box center [102, 120] width 94 height 7
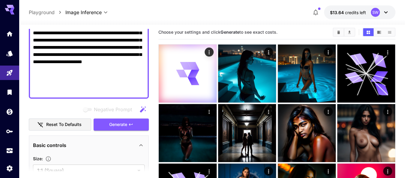
scroll to position [155, 0]
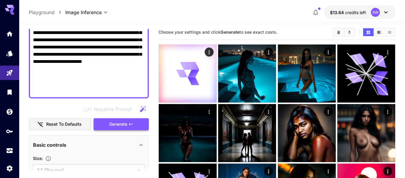
click at [122, 120] on span "Generate" at bounding box center [118, 124] width 18 height 8
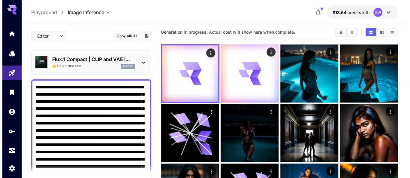
scroll to position [3, 0]
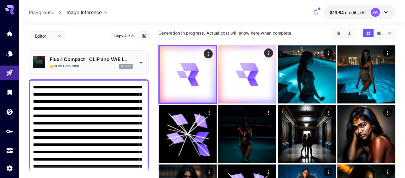
click at [103, 56] on p "Flux.1 Compact | CLIP and VAE i..." at bounding box center [91, 59] width 83 height 7
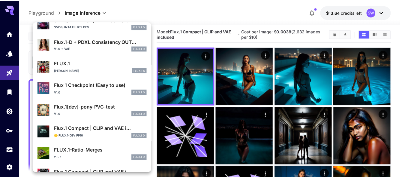
scroll to position [420, 0]
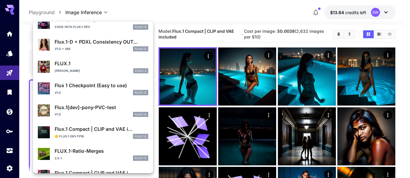
click at [81, 86] on p "Flux 1 Checkpoint (Easy to use)" at bounding box center [102, 85] width 94 height 7
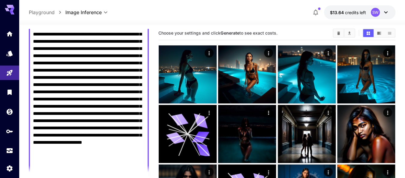
scroll to position [136, 0]
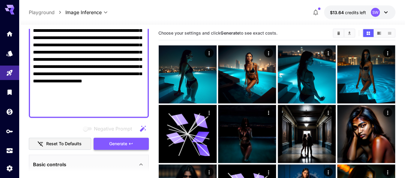
click at [113, 142] on span "Generate" at bounding box center [118, 144] width 18 height 8
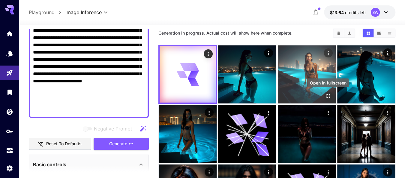
click at [329, 94] on icon "Open in fullscreen" at bounding box center [329, 96] width 4 height 4
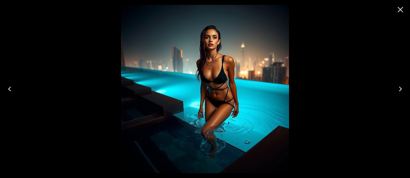
click at [283, 94] on img at bounding box center [205, 89] width 168 height 168
click at [398, 9] on icon "Close" at bounding box center [401, 10] width 10 height 10
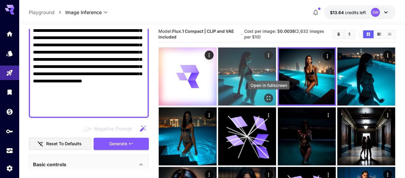
click at [269, 97] on icon "Open in fullscreen" at bounding box center [269, 98] width 6 height 6
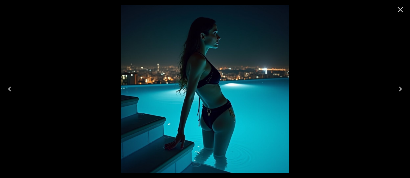
click at [269, 97] on img at bounding box center [205, 89] width 168 height 168
click at [401, 9] on icon "Close" at bounding box center [401, 10] width 6 height 6
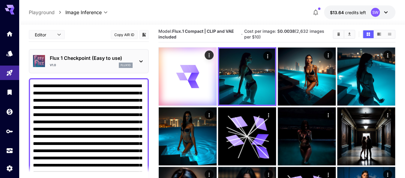
scroll to position [0, 0]
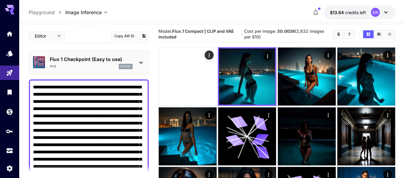
click at [143, 62] on icon at bounding box center [141, 62] width 7 height 7
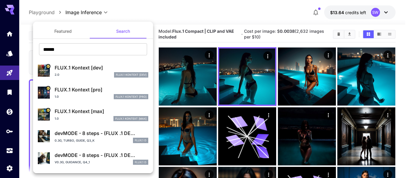
click at [186, 66] on div at bounding box center [205, 89] width 410 height 178
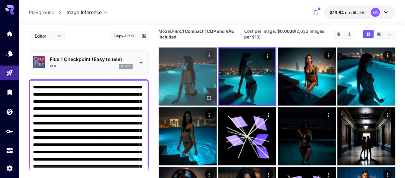
click at [211, 92] on img at bounding box center [188, 76] width 58 height 58
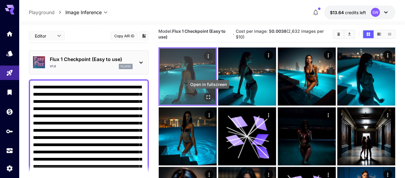
click at [209, 97] on icon "Open in fullscreen" at bounding box center [208, 97] width 6 height 6
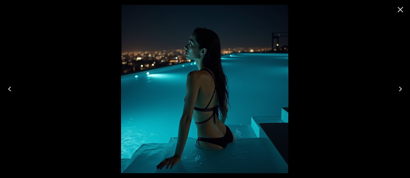
click at [399, 11] on icon "Close" at bounding box center [401, 10] width 10 height 10
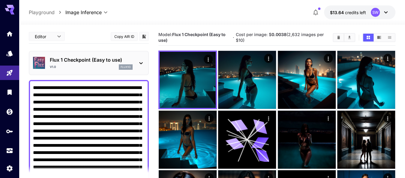
click at [140, 63] on icon at bounding box center [141, 62] width 7 height 7
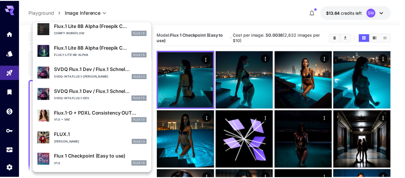
scroll to position [348, 0]
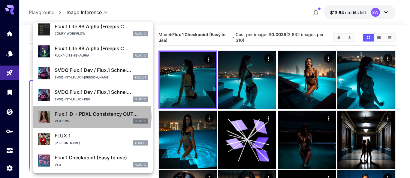
click at [92, 116] on p "Flux.1-D + PDXL Consistency OUT..." at bounding box center [102, 113] width 94 height 7
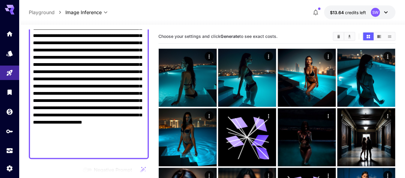
scroll to position [176, 0]
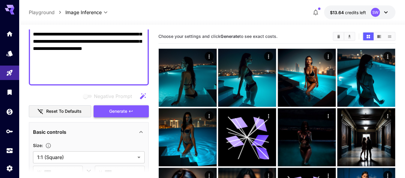
click at [120, 108] on span "Generate" at bounding box center [118, 112] width 18 height 8
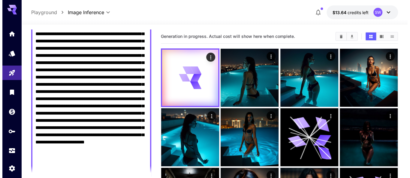
scroll to position [0, 0]
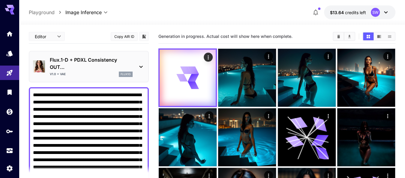
click at [107, 60] on p "Flux.1-D + PDXL Consistency OUT..." at bounding box center [91, 63] width 83 height 14
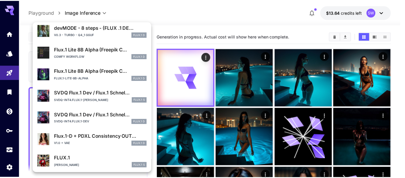
scroll to position [320, 0]
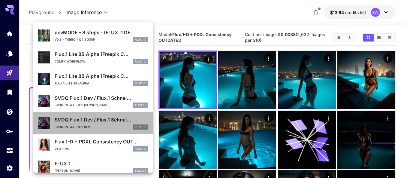
click at [94, 125] on div "svdq-int4.flux.1-dev FLUX.1 D" at bounding box center [102, 126] width 94 height 5
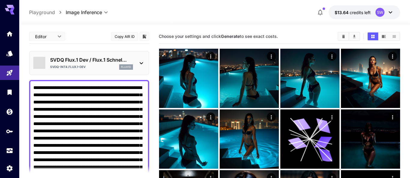
type input "*"
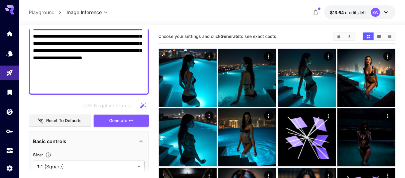
scroll to position [159, 0]
click at [121, 121] on span "Generate" at bounding box center [118, 121] width 18 height 8
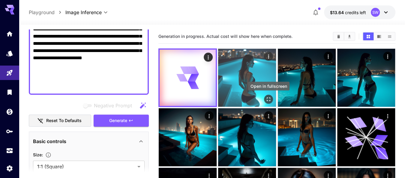
click at [268, 97] on icon "Open in fullscreen" at bounding box center [269, 99] width 6 height 6
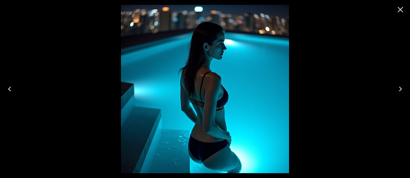
click at [403, 9] on icon "Close" at bounding box center [401, 10] width 10 height 10
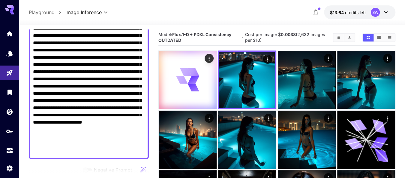
scroll to position [67, 0]
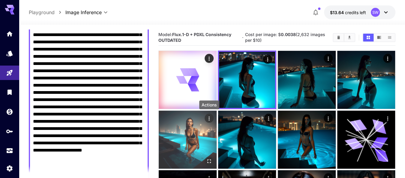
click at [210, 119] on icon "Actions" at bounding box center [209, 118] width 6 height 6
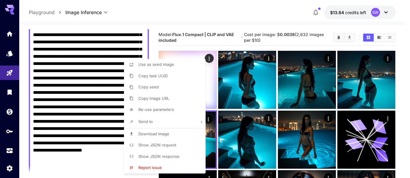
click at [208, 120] on div at bounding box center [205, 89] width 410 height 178
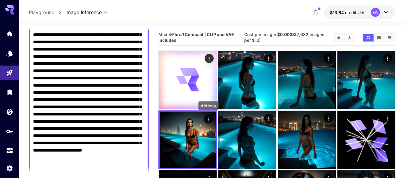
click at [208, 120] on icon "Actions" at bounding box center [208, 119] width 6 height 6
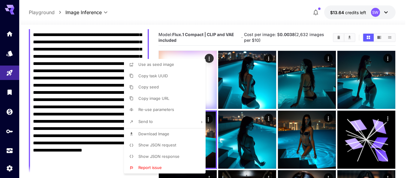
click at [216, 19] on div at bounding box center [205, 89] width 410 height 178
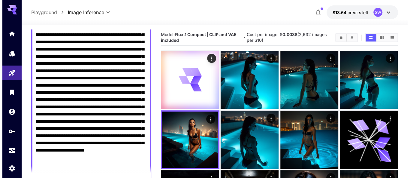
scroll to position [0, 0]
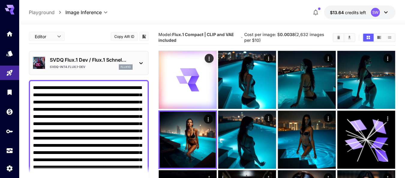
click at [142, 62] on icon at bounding box center [141, 62] width 7 height 7
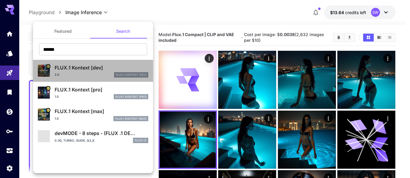
click at [142, 62] on div "FLUX.1 Kontext [dev] 2.0 FLUX.1 Kontext [dev]" at bounding box center [93, 71] width 111 height 18
type input "****"
type input "**"
type input "***"
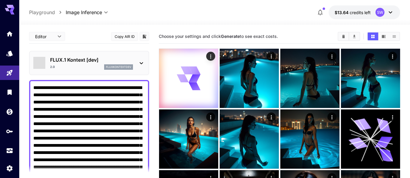
type input "*******"
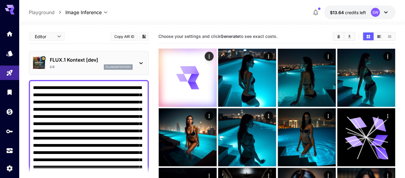
click at [142, 62] on icon at bounding box center [141, 62] width 7 height 7
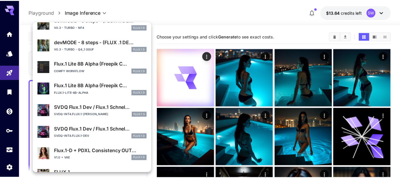
scroll to position [316, 0]
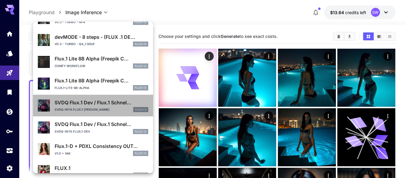
click at [98, 105] on p "SVDQ Flux.1 Dev / Flux.1 Schnel..." at bounding box center [102, 102] width 94 height 7
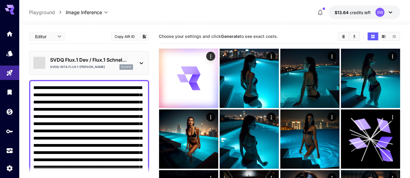
type input "**********"
type input "**"
type input "*"
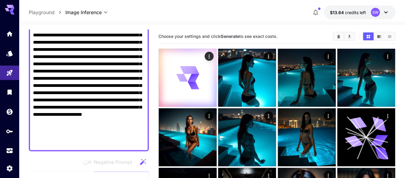
scroll to position [126, 0]
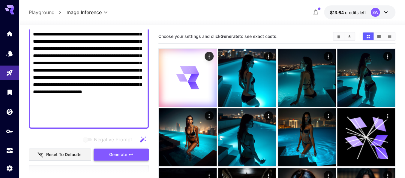
click at [122, 157] on button "Generate" at bounding box center [121, 154] width 55 height 12
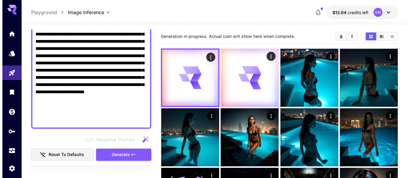
scroll to position [0, 0]
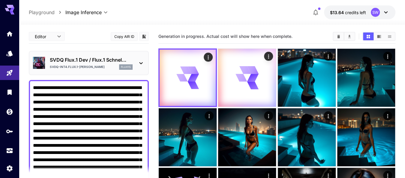
click at [141, 62] on icon at bounding box center [141, 62] width 7 height 7
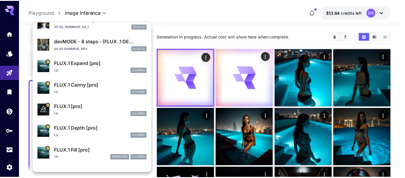
scroll to position [153, 0]
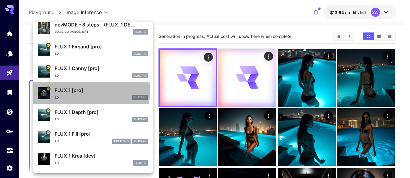
click at [88, 91] on p "FLUX.1 [pro]" at bounding box center [102, 89] width 94 height 7
type input "**"
type input "***"
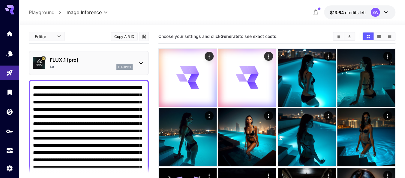
scroll to position [149, 0]
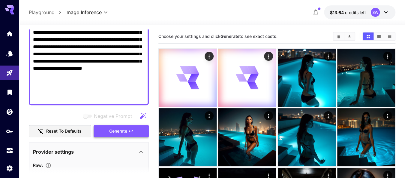
click at [124, 129] on span "Generate" at bounding box center [118, 131] width 18 height 8
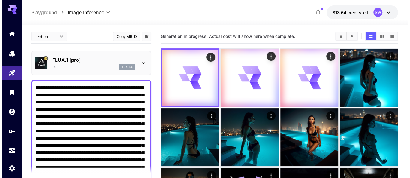
scroll to position [3, 0]
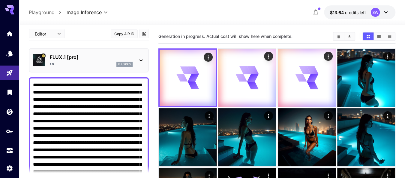
click at [144, 60] on icon at bounding box center [141, 60] width 7 height 7
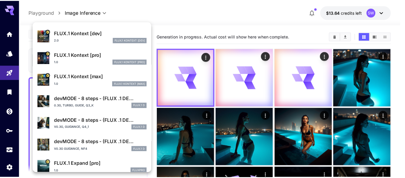
scroll to position [48, 0]
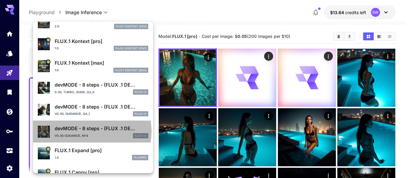
click at [92, 131] on p "devMODE - 8 steps - (FLUX .1 DE..." at bounding box center [102, 128] width 94 height 7
type input "**"
type input "*"
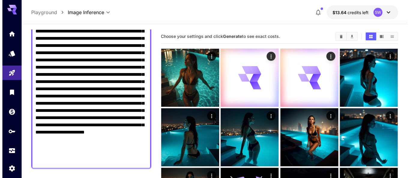
scroll to position [152, 0]
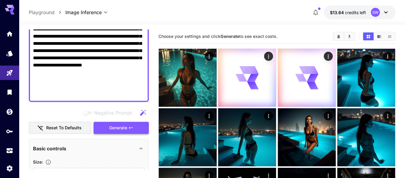
click at [120, 128] on span "Generate" at bounding box center [118, 128] width 18 height 8
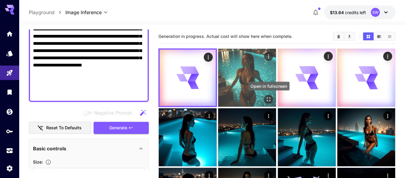
click at [269, 98] on icon "Open in fullscreen" at bounding box center [269, 99] width 6 height 6
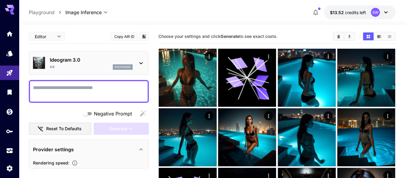
click at [143, 57] on div "Ideogram 3.0 3.0 ideogram3" at bounding box center [89, 63] width 112 height 18
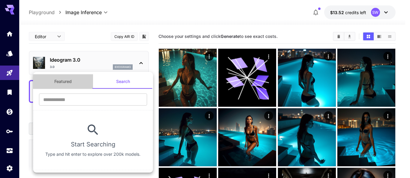
click at [75, 81] on button "Featured" at bounding box center [63, 81] width 60 height 14
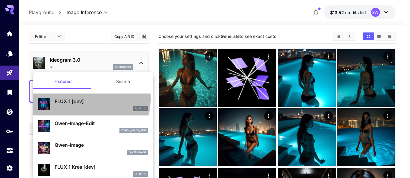
click at [83, 98] on p "FLUX.1 [dev]" at bounding box center [102, 101] width 94 height 7
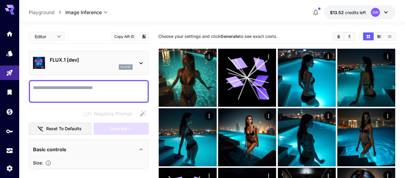
click at [98, 90] on textarea "Negative Prompt" at bounding box center [89, 91] width 112 height 14
paste textarea "**********"
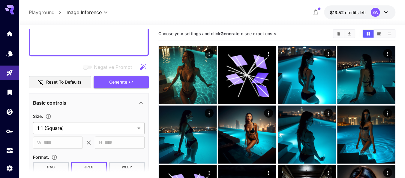
scroll to position [197, 0]
type textarea "**********"
click at [133, 80] on icon "button" at bounding box center [131, 82] width 5 height 5
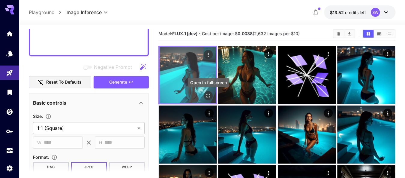
drag, startPoint x: 210, startPoint y: 94, endPoint x: 203, endPoint y: 90, distance: 8.2
click at [203, 90] on body "**********" at bounding box center [202, 178] width 405 height 363
click at [208, 95] on icon "Open in fullscreen" at bounding box center [208, 95] width 6 height 6
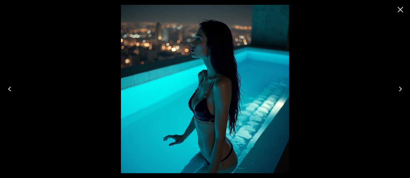
click at [208, 95] on img at bounding box center [205, 89] width 168 height 168
click at [403, 86] on icon "Next" at bounding box center [401, 89] width 10 height 10
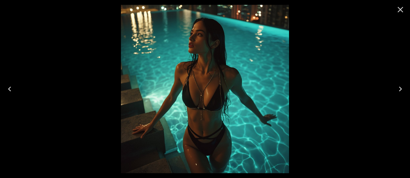
click at [403, 86] on icon "Next" at bounding box center [401, 89] width 10 height 10
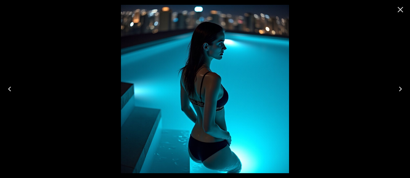
click at [403, 86] on icon "Next" at bounding box center [401, 89] width 10 height 10
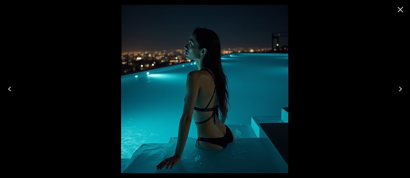
click at [403, 86] on icon "Next" at bounding box center [401, 89] width 10 height 10
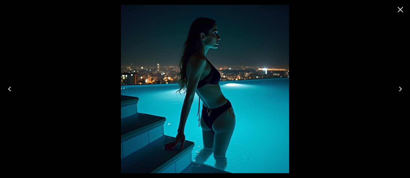
click at [403, 86] on icon "Next" at bounding box center [401, 89] width 10 height 10
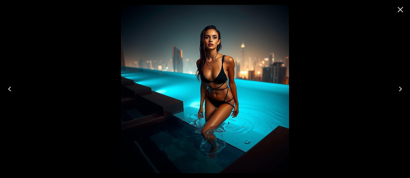
click at [401, 10] on icon "Close" at bounding box center [401, 10] width 10 height 10
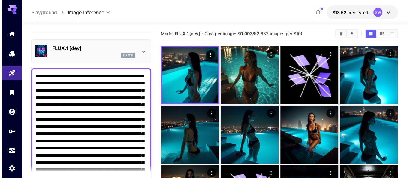
scroll to position [0, 0]
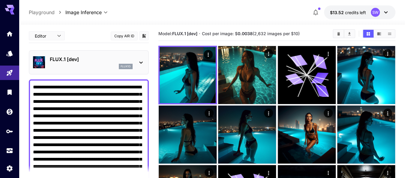
click at [110, 64] on div "flux1d" at bounding box center [91, 66] width 83 height 5
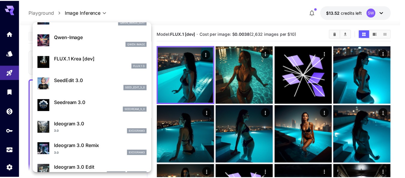
scroll to position [60, 0]
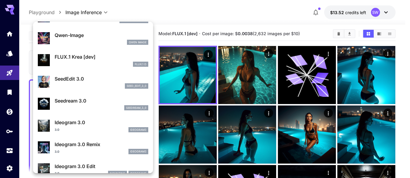
click at [99, 54] on p "FLUX.1 Krea [dev]" at bounding box center [102, 56] width 94 height 7
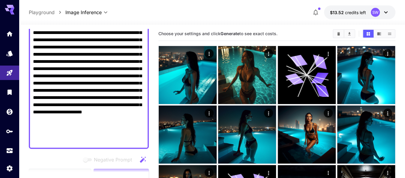
scroll to position [143, 0]
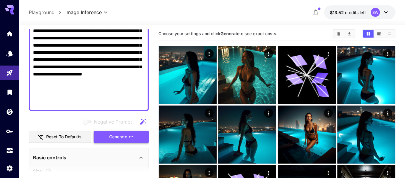
click at [124, 136] on span "Generate" at bounding box center [118, 137] width 18 height 8
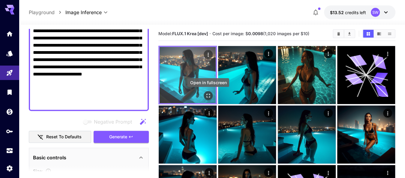
click at [210, 94] on icon "Open in fullscreen" at bounding box center [209, 96] width 4 height 4
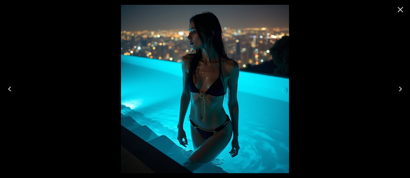
click at [402, 9] on icon "Close" at bounding box center [401, 10] width 10 height 10
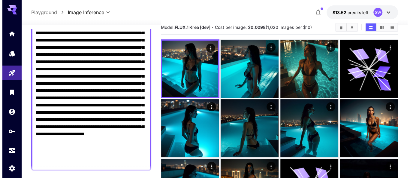
scroll to position [0, 0]
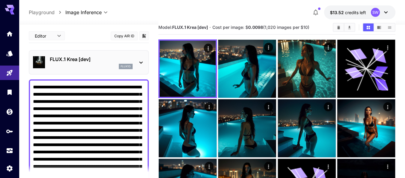
click at [126, 66] on p "flux1d" at bounding box center [126, 66] width 10 height 4
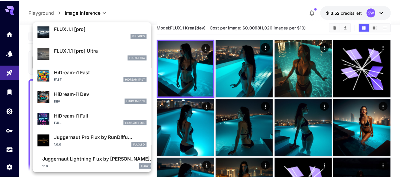
scroll to position [420, 0]
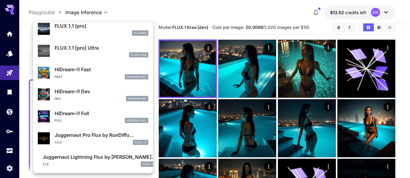
click at [108, 135] on p "Juggernaut Pro Flux by RunDiffu..." at bounding box center [102, 134] width 94 height 7
type input "**"
type input "*"
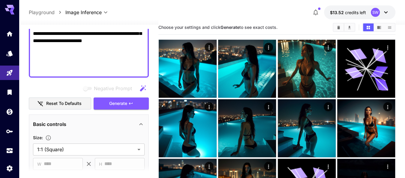
scroll to position [177, 0]
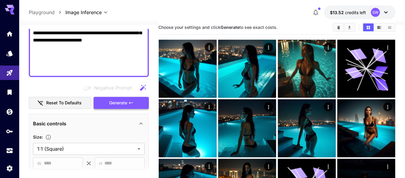
click at [117, 105] on span "Generate" at bounding box center [118, 103] width 18 height 8
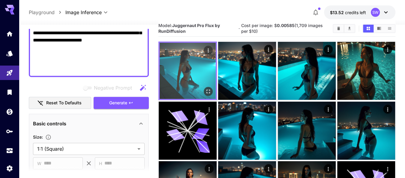
click at [191, 62] on img at bounding box center [188, 71] width 56 height 56
click at [210, 90] on icon "Open in fullscreen" at bounding box center [209, 92] width 4 height 4
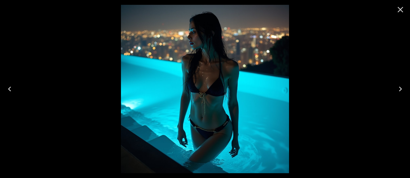
click at [400, 9] on icon "Close" at bounding box center [401, 10] width 6 height 6
